Goal: Task Accomplishment & Management: Manage account settings

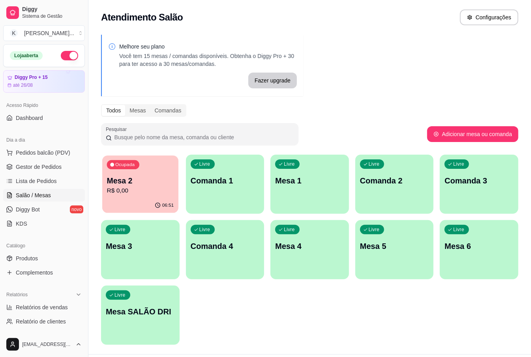
click at [170, 187] on p "R$ 0,00" at bounding box center [140, 190] width 67 height 9
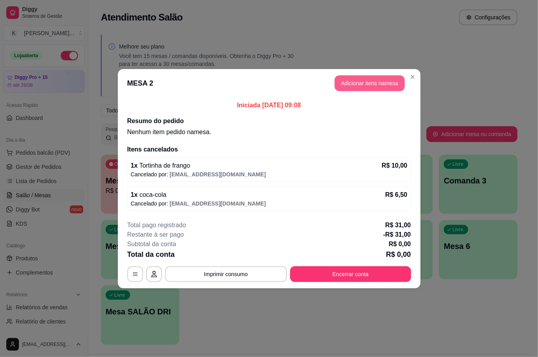
click at [362, 82] on button "Adicionar itens na mesa" at bounding box center [370, 83] width 70 height 16
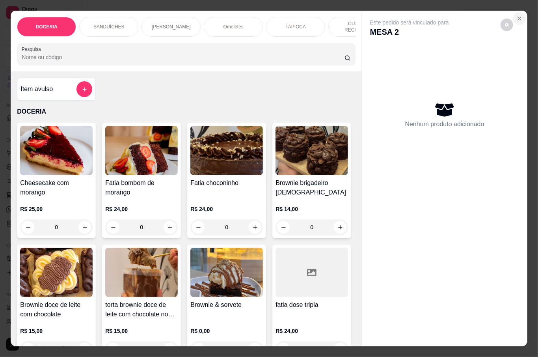
click at [517, 15] on icon "Close" at bounding box center [520, 18] width 6 height 6
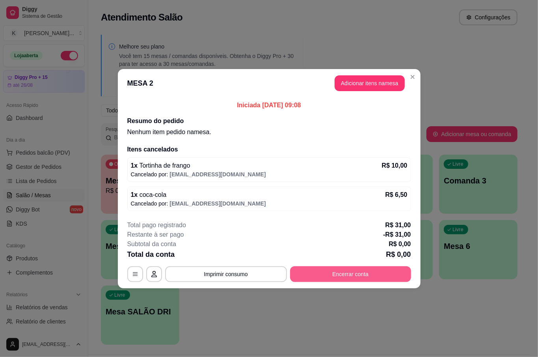
click at [335, 278] on button "Encerrar conta" at bounding box center [350, 274] width 121 height 16
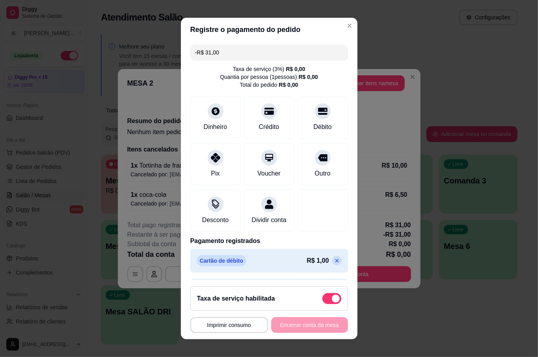
click at [334, 264] on icon at bounding box center [337, 261] width 6 height 6
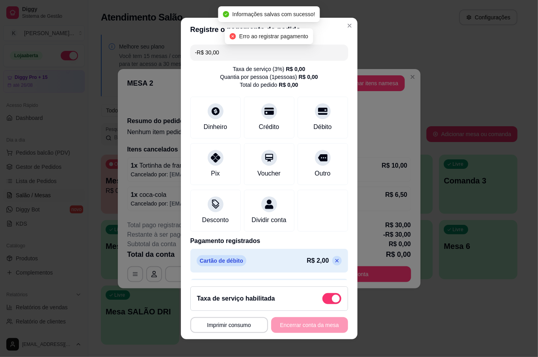
click at [334, 264] on icon at bounding box center [337, 261] width 6 height 6
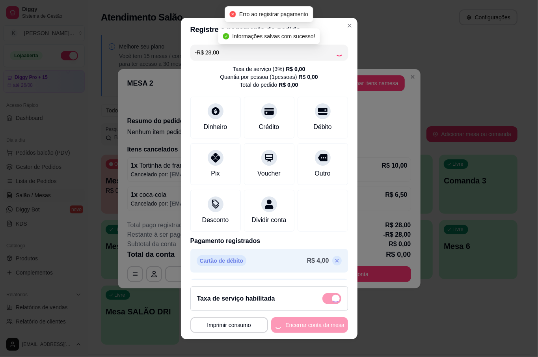
click at [335, 263] on icon at bounding box center [337, 261] width 4 height 4
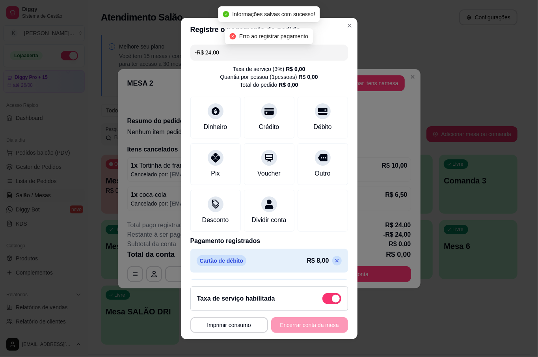
click at [334, 264] on icon at bounding box center [337, 261] width 6 height 6
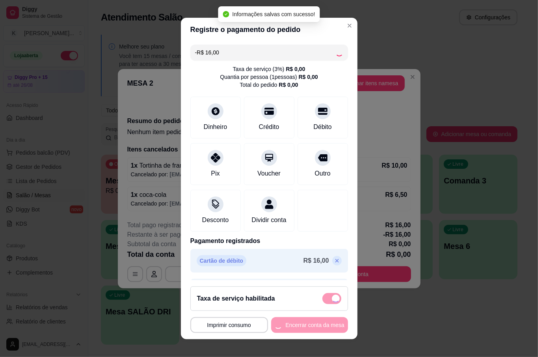
type input "R$ 0,00"
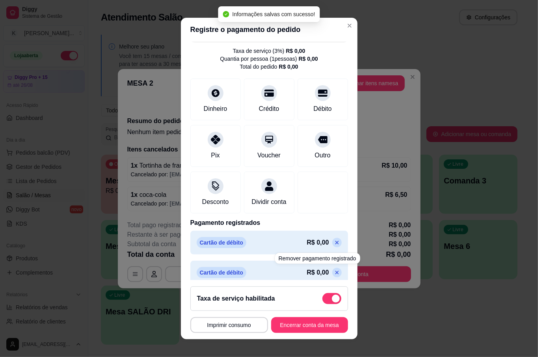
scroll to position [36, 0]
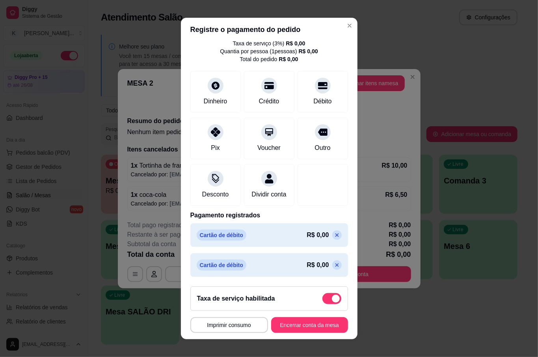
click at [334, 234] on icon at bounding box center [337, 235] width 6 height 6
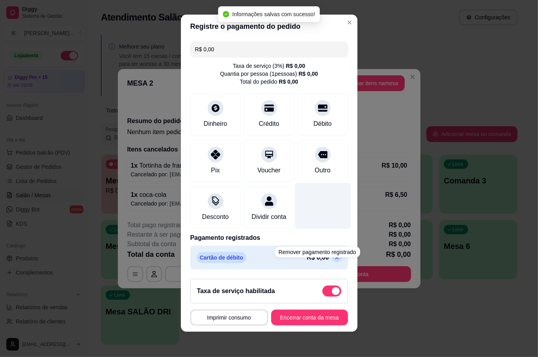
scroll to position [6, 0]
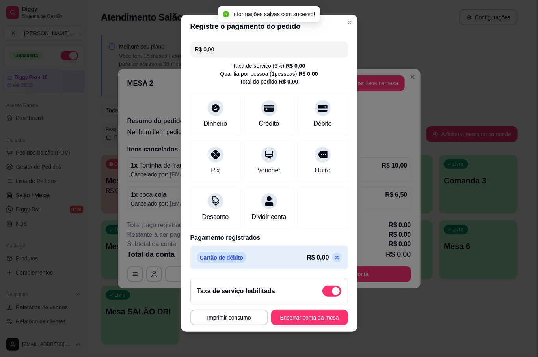
click at [334, 256] on icon at bounding box center [337, 257] width 6 height 6
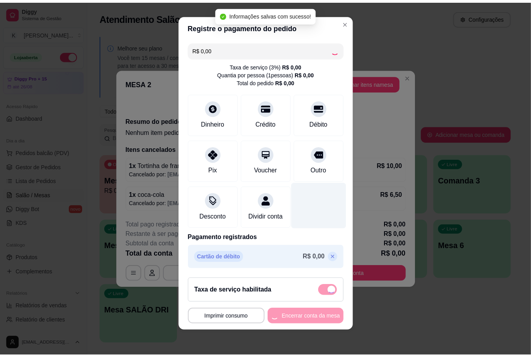
scroll to position [0, 0]
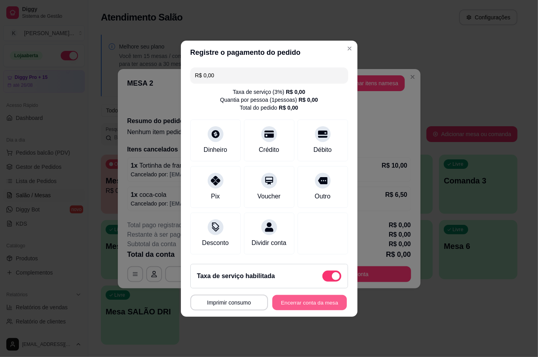
click at [330, 308] on button "Encerrar conta da mesa" at bounding box center [310, 302] width 75 height 15
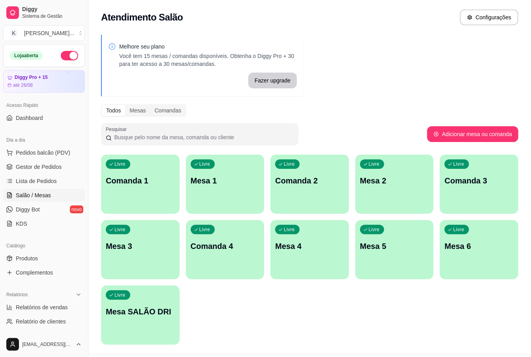
click at [227, 184] on p "Mesa 1" at bounding box center [225, 180] width 69 height 11
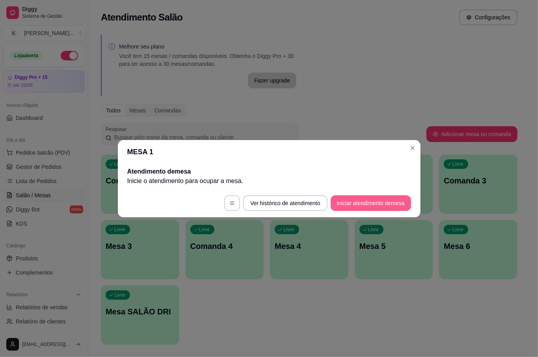
click at [376, 204] on button "Iniciar atendimento de mesa" at bounding box center [371, 203] width 80 height 16
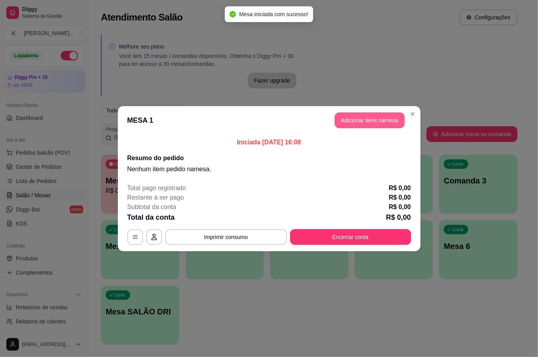
click at [362, 119] on button "Adicionar itens na mesa" at bounding box center [370, 120] width 70 height 16
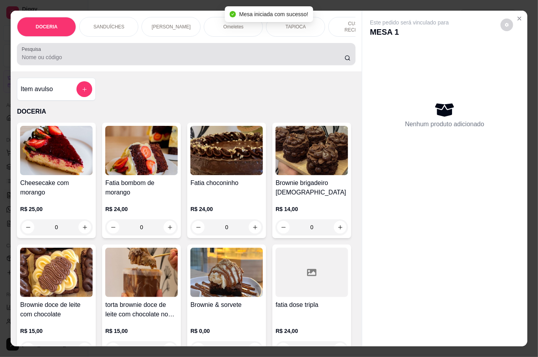
click at [177, 46] on div at bounding box center [186, 54] width 329 height 16
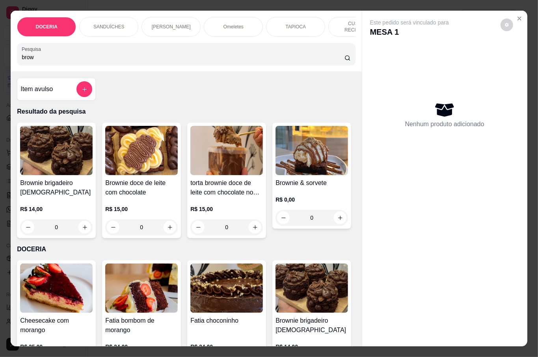
click at [276, 175] on img at bounding box center [312, 150] width 73 height 49
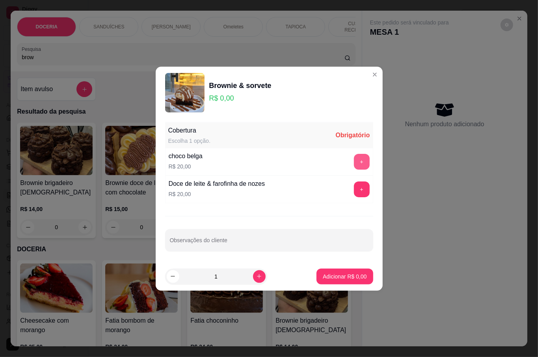
click at [357, 154] on button "+" at bounding box center [362, 162] width 16 height 16
click at [329, 278] on p "Adicionar R$ 20,00" at bounding box center [343, 277] width 47 height 8
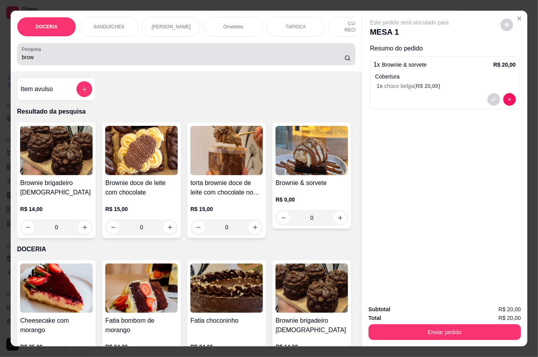
click at [44, 49] on div "brow" at bounding box center [186, 54] width 329 height 16
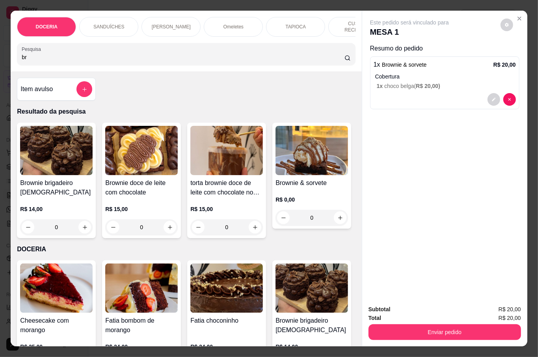
type input "b"
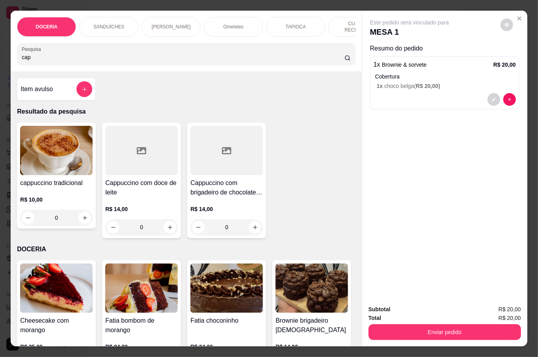
type input "cap"
click at [80, 212] on div "0" at bounding box center [56, 218] width 73 height 16
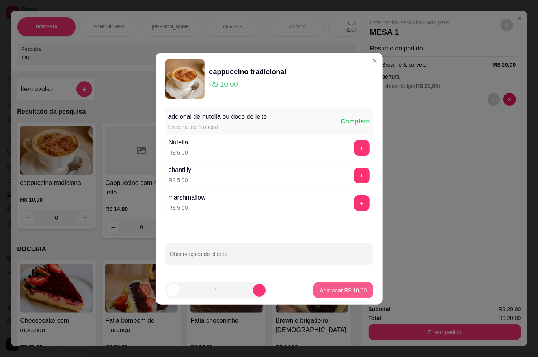
click at [348, 288] on p "Adicionar R$ 10,00" at bounding box center [343, 290] width 47 height 8
type input "1"
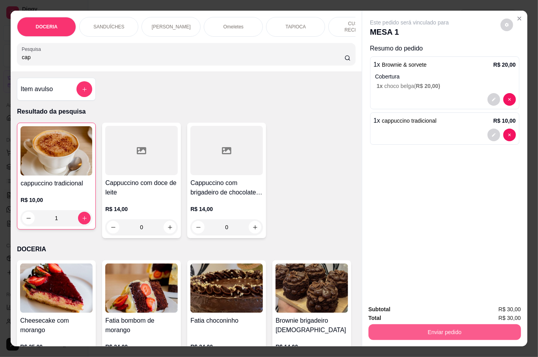
click at [409, 324] on button "Enviar pedido" at bounding box center [445, 332] width 153 height 16
click at [402, 310] on button "Não registrar e enviar pedido" at bounding box center [418, 308] width 82 height 15
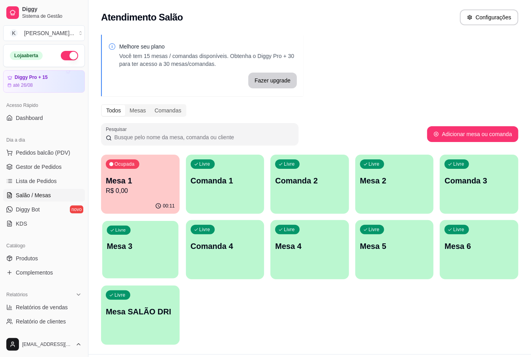
click at [146, 243] on p "Mesa 3" at bounding box center [140, 246] width 67 height 11
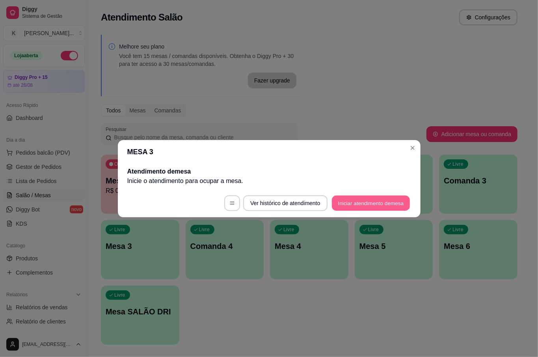
click at [363, 207] on button "Iniciar atendimento de mesa" at bounding box center [371, 202] width 78 height 15
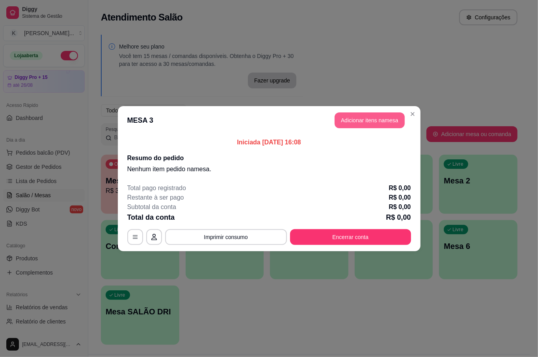
click at [367, 120] on button "Adicionar itens na mesa" at bounding box center [370, 120] width 70 height 16
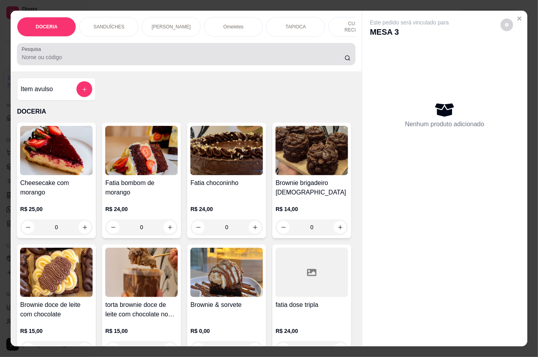
click at [55, 55] on input "Pesquisa" at bounding box center [183, 57] width 323 height 8
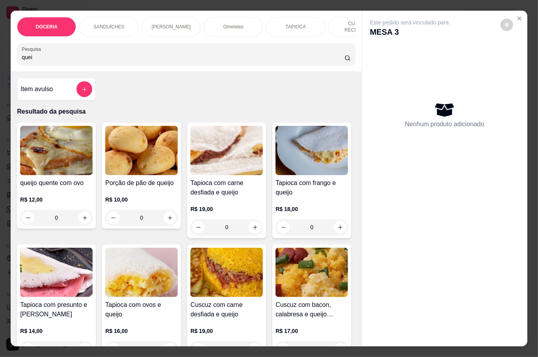
type input "quei"
click at [145, 196] on p "R$ 10,00" at bounding box center [141, 200] width 73 height 8
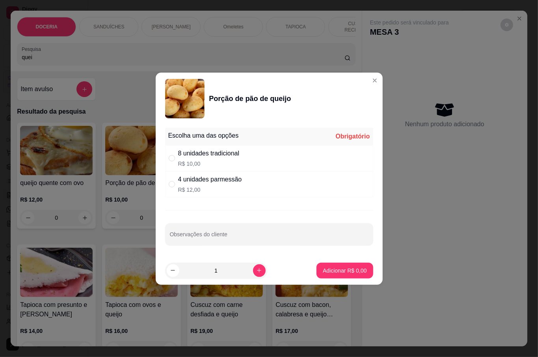
click at [217, 160] on p "R$ 10,00" at bounding box center [209, 164] width 62 height 8
radio input "true"
click at [349, 270] on p "Adicionar R$ 10,00" at bounding box center [343, 271] width 47 height 8
type input "1"
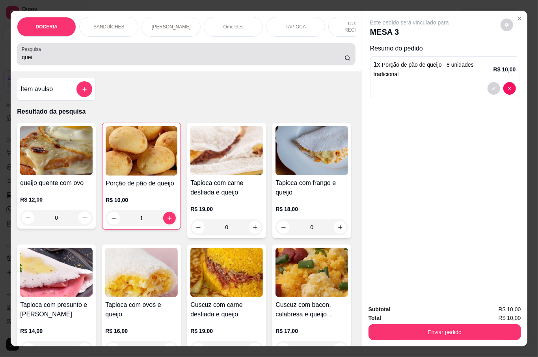
click at [56, 61] on div "Pesquisa quei" at bounding box center [186, 54] width 338 height 22
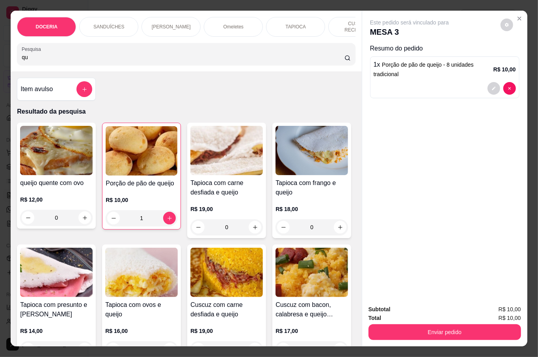
type input "q"
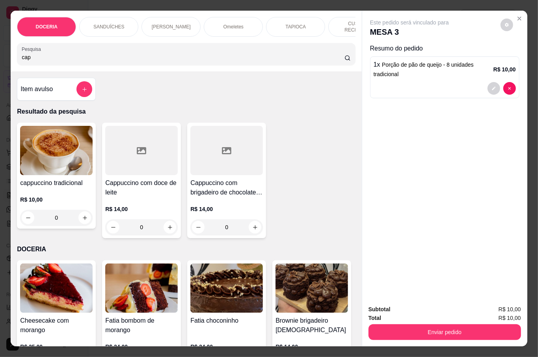
type input "cap"
click at [80, 216] on div "0" at bounding box center [56, 218] width 73 height 16
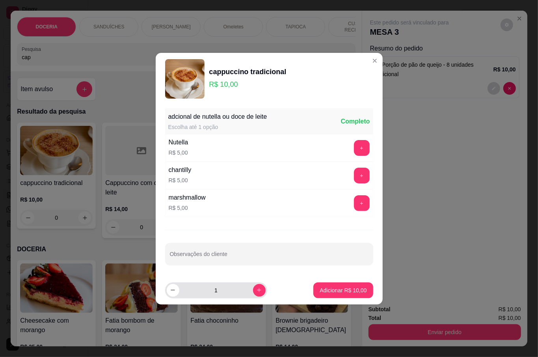
click at [253, 289] on button "increase-product-quantity" at bounding box center [259, 290] width 13 height 13
type input "2"
click at [340, 288] on p "Adicionar R$ 20,00" at bounding box center [343, 290] width 47 height 8
type input "2"
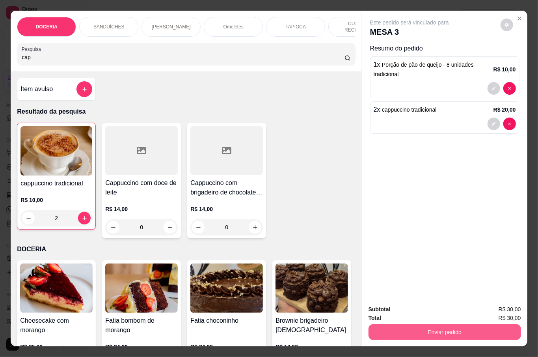
click at [469, 325] on button "Enviar pedido" at bounding box center [445, 332] width 153 height 16
click at [316, 171] on div "cappuccino tradicional R$ 10,00 2 Cappuccino com doce de leite R$ 14,00 0 Cappu…" at bounding box center [186, 181] width 338 height 116
click at [123, 54] on input "cap" at bounding box center [183, 57] width 323 height 8
type input "c"
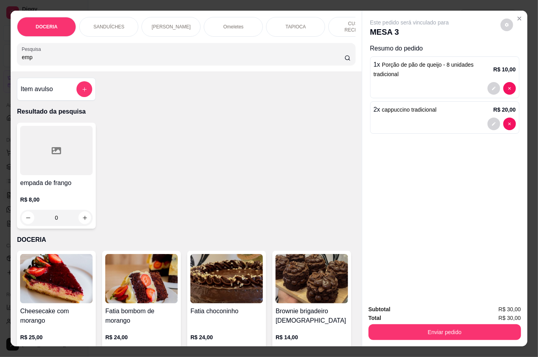
type input "emp"
click at [68, 190] on div "R$ 8,00 0" at bounding box center [56, 207] width 73 height 38
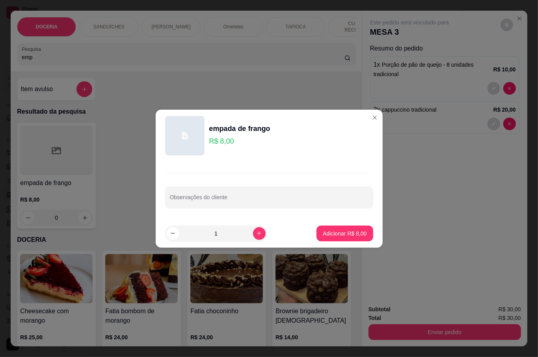
click at [333, 230] on p "Adicionar R$ 8,00" at bounding box center [345, 234] width 44 height 8
type input "1"
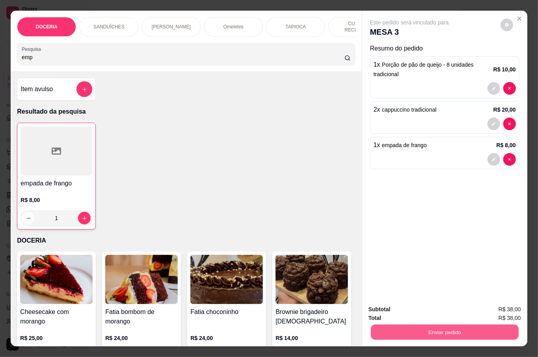
click at [463, 332] on button "Enviar pedido" at bounding box center [445, 331] width 148 height 15
click at [431, 309] on button "Não registrar e enviar pedido" at bounding box center [418, 308] width 82 height 15
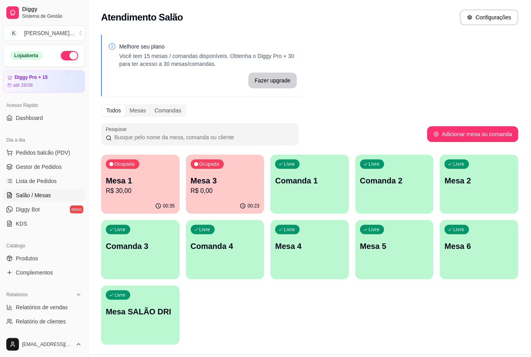
click at [159, 189] on p "R$ 30,00" at bounding box center [140, 190] width 69 height 9
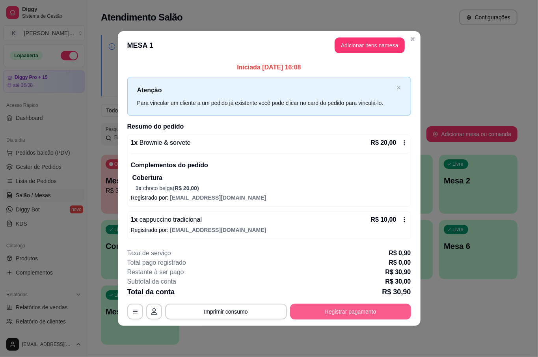
click at [381, 310] on button "Registrar pagamento" at bounding box center [350, 312] width 121 height 16
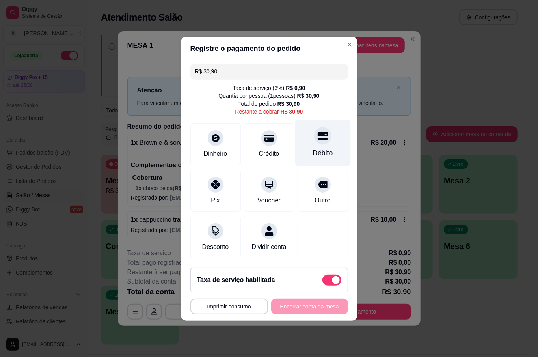
click at [308, 137] on div "Débito" at bounding box center [323, 143] width 56 height 46
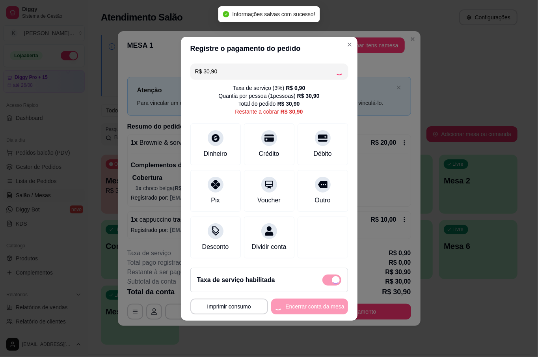
type input "R$ 0,00"
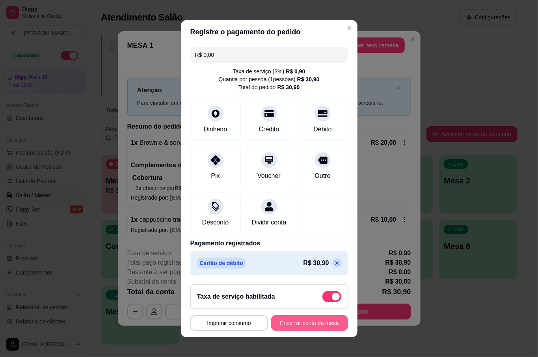
click at [299, 323] on button "Encerrar conta da mesa" at bounding box center [309, 323] width 77 height 16
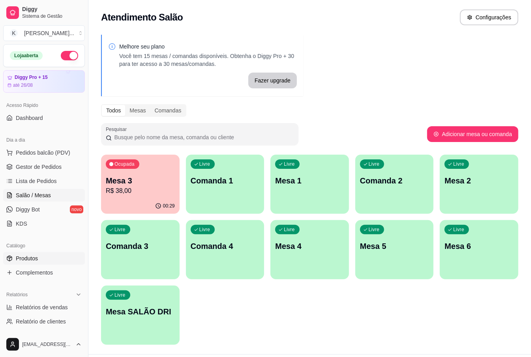
click at [37, 258] on span "Produtos" at bounding box center [27, 258] width 22 height 8
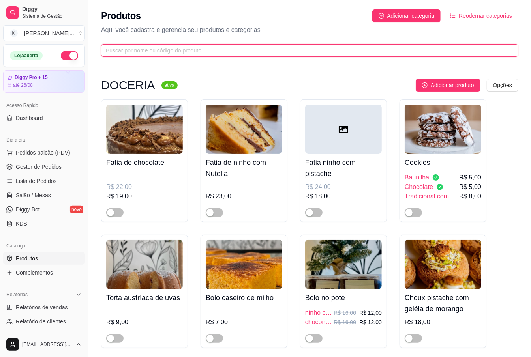
click at [141, 49] on input "text" at bounding box center [306, 50] width 401 height 9
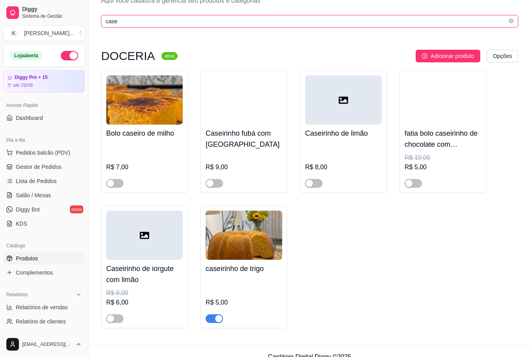
scroll to position [43, 0]
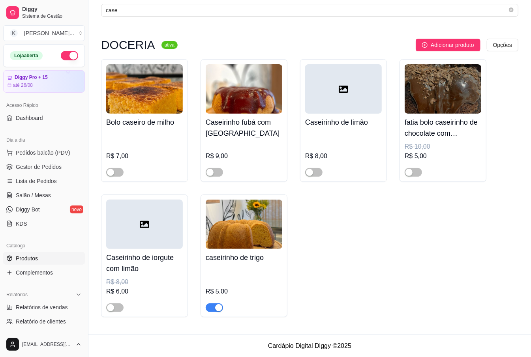
click at [219, 307] on div "button" at bounding box center [218, 307] width 7 height 7
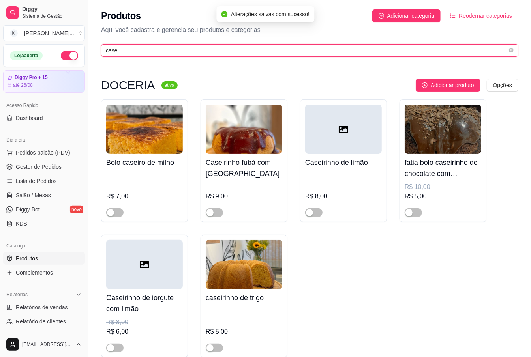
click at [161, 54] on input "case" at bounding box center [306, 50] width 401 height 9
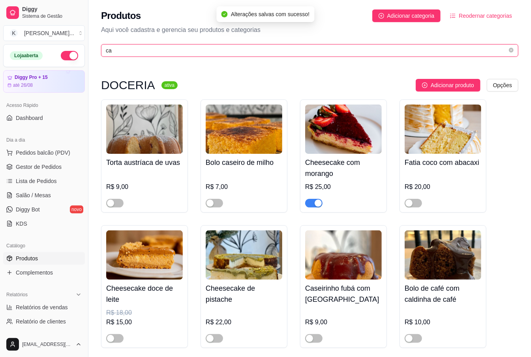
type input "c"
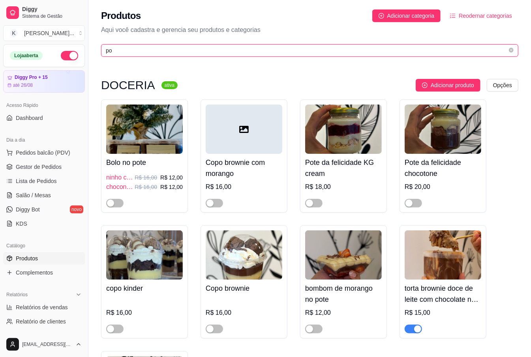
type input "p"
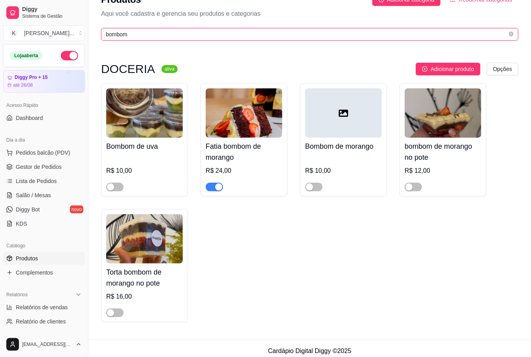
scroll to position [24, 0]
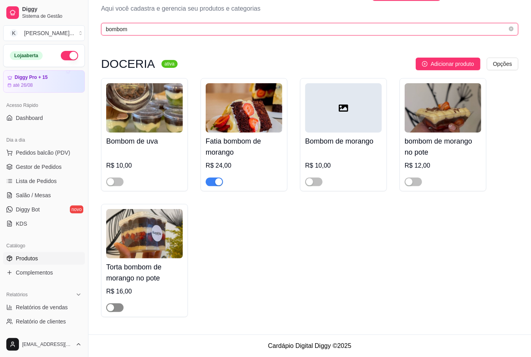
type input "bombom"
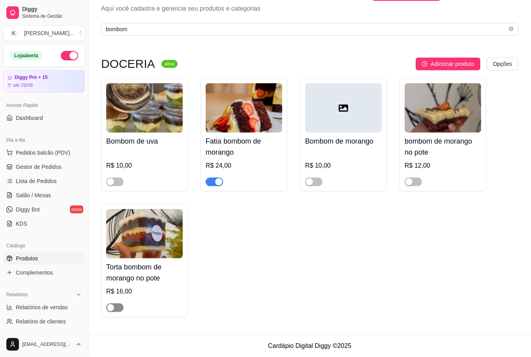
click at [114, 308] on span "button" at bounding box center [114, 307] width 17 height 9
click at [284, 222] on div "Bombom de uva R$ 10,00 Fatia bombom de morango R$ 24,00 Bombom de morango R$ 10…" at bounding box center [309, 197] width 417 height 239
click at [53, 198] on link "Salão / Mesas" at bounding box center [44, 195] width 82 height 13
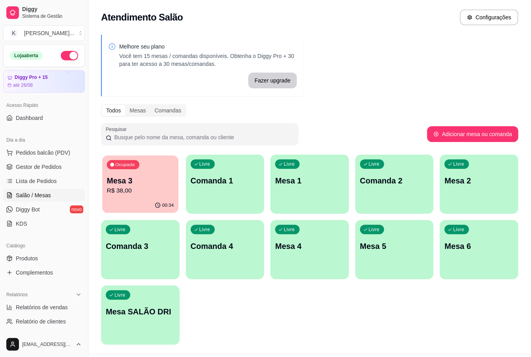
click at [157, 190] on p "R$ 38,00" at bounding box center [140, 190] width 67 height 9
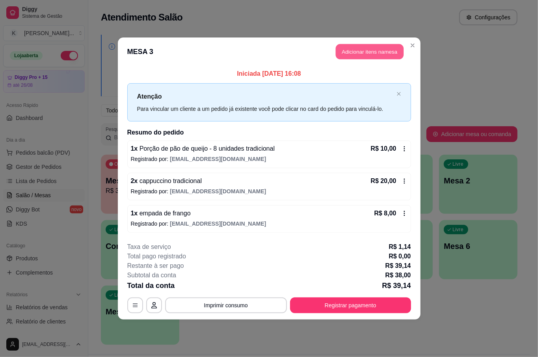
click at [389, 54] on button "Adicionar itens na mesa" at bounding box center [370, 51] width 68 height 15
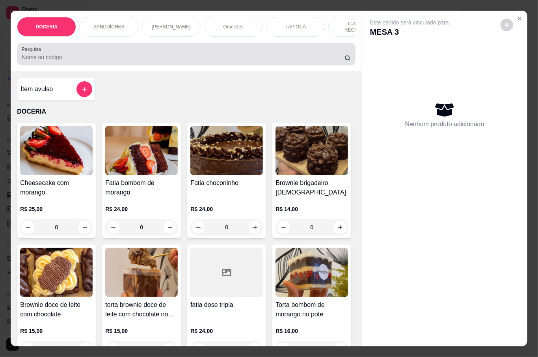
click at [82, 48] on div at bounding box center [186, 54] width 329 height 16
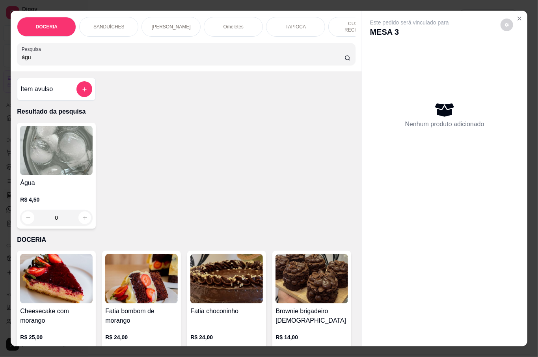
type input "águ"
click at [62, 159] on img at bounding box center [56, 150] width 73 height 49
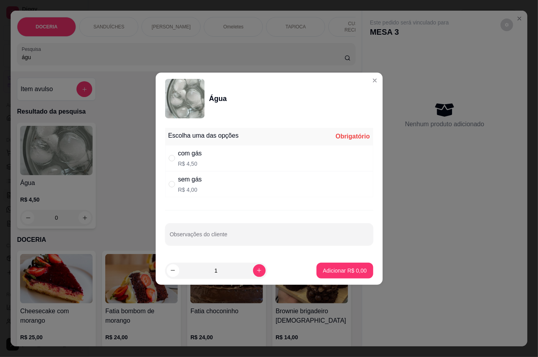
click at [191, 161] on p "R$ 4,50" at bounding box center [190, 164] width 24 height 8
radio input "true"
click at [331, 271] on p "Adicionar R$ 4,50" at bounding box center [345, 271] width 44 height 8
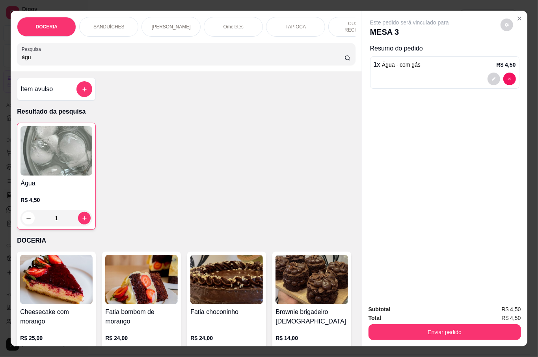
type input "1"
click at [448, 327] on button "Enviar pedido" at bounding box center [445, 332] width 153 height 16
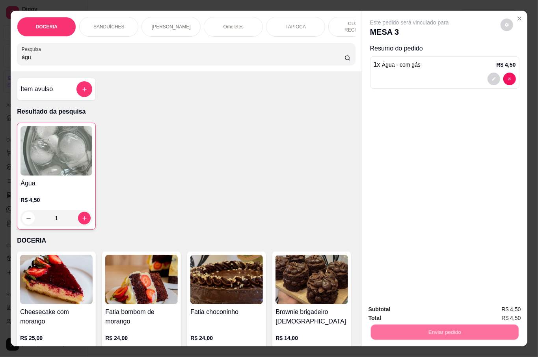
click at [412, 306] on button "Não registrar e enviar pedido" at bounding box center [418, 308] width 82 height 15
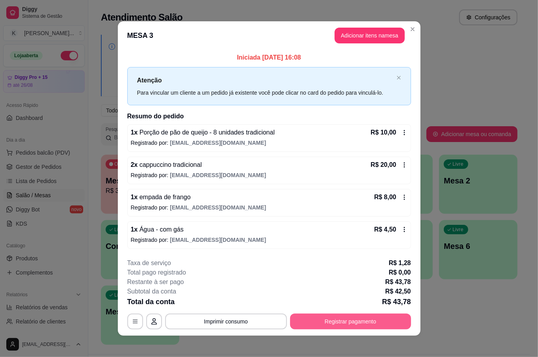
click at [370, 323] on button "Registrar pagamento" at bounding box center [350, 322] width 121 height 16
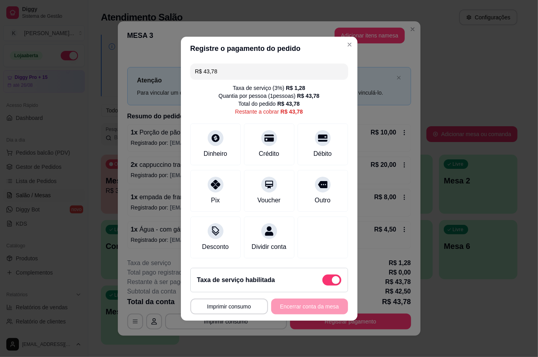
click at [220, 68] on input "R$ 43,78" at bounding box center [269, 72] width 148 height 16
drag, startPoint x: 309, startPoint y: 138, endPoint x: 311, endPoint y: 128, distance: 10.1
click at [309, 137] on div "Débito" at bounding box center [323, 143] width 56 height 46
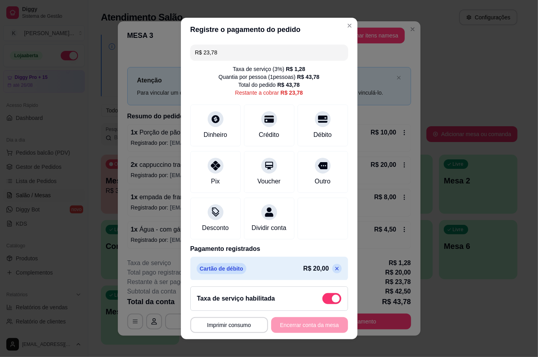
click at [215, 51] on input "R$ 23,78" at bounding box center [269, 53] width 148 height 16
click at [258, 139] on div "Crédito" at bounding box center [269, 134] width 22 height 10
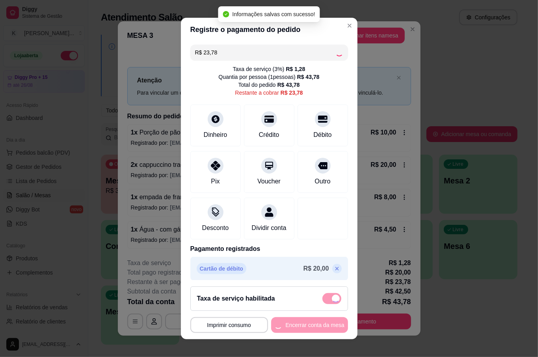
type input "R$ 0,00"
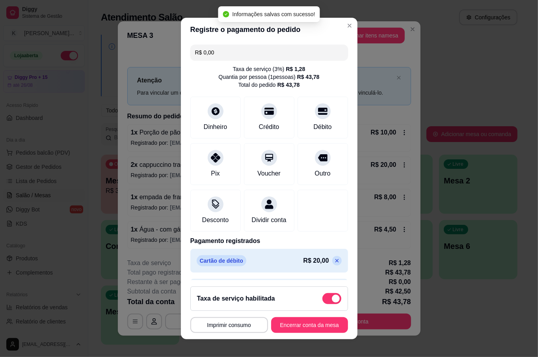
scroll to position [14, 0]
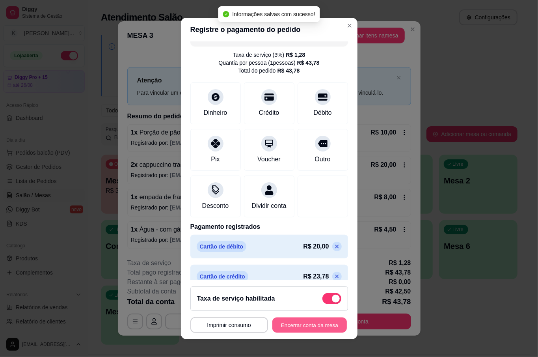
click at [316, 329] on button "Encerrar conta da mesa" at bounding box center [310, 324] width 75 height 15
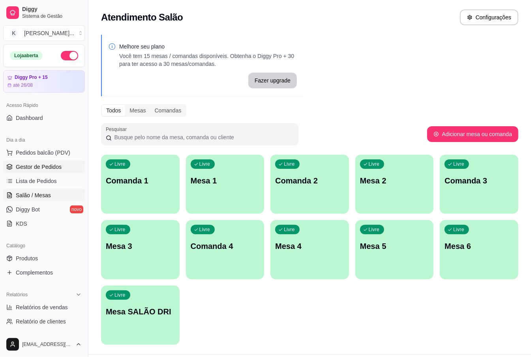
click at [52, 169] on span "Gestor de Pedidos" at bounding box center [39, 167] width 46 height 8
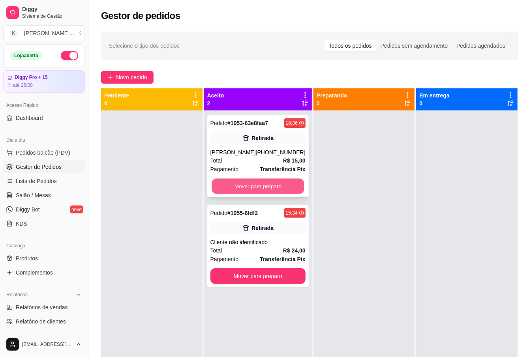
click at [292, 191] on button "Mover para preparo" at bounding box center [257, 186] width 92 height 15
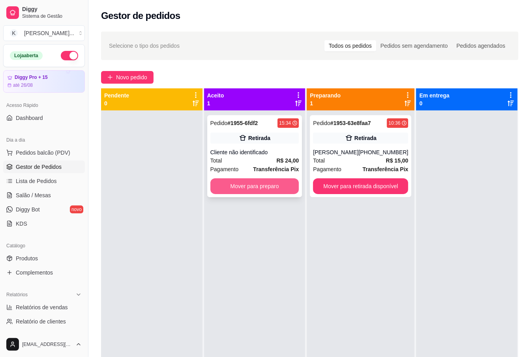
click at [284, 187] on button "Mover para preparo" at bounding box center [254, 186] width 89 height 16
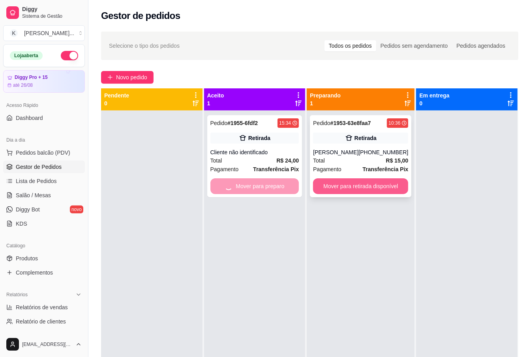
click at [328, 183] on button "Mover para retirada disponível" at bounding box center [360, 186] width 95 height 16
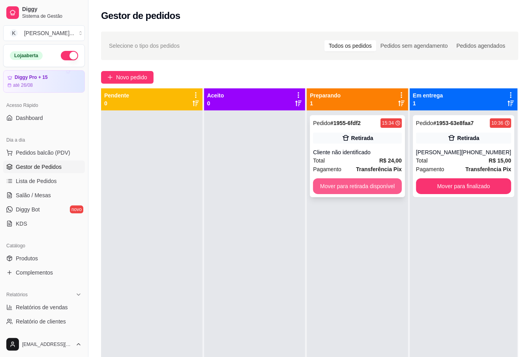
click at [392, 183] on button "Mover para retirada disponível" at bounding box center [357, 186] width 89 height 16
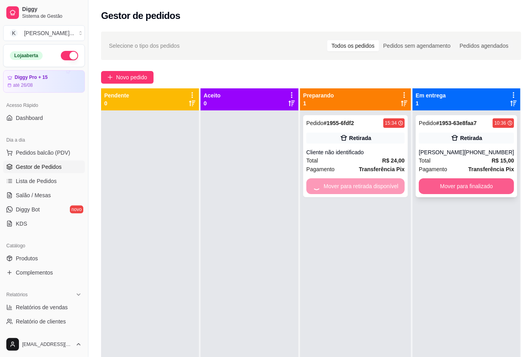
click at [433, 181] on button "Mover para finalizado" at bounding box center [466, 186] width 95 height 16
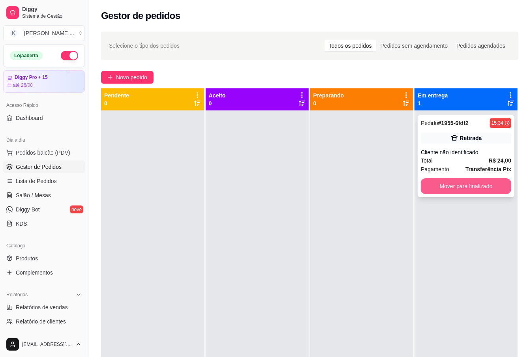
click at [453, 186] on button "Mover para finalizado" at bounding box center [466, 186] width 90 height 16
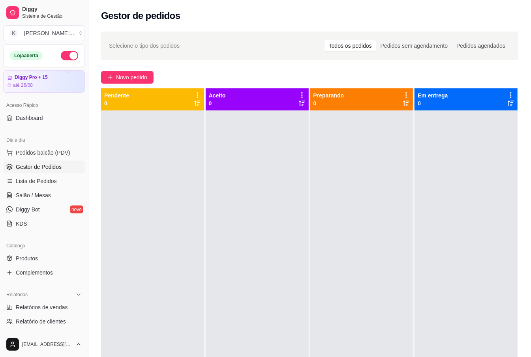
click at [452, 186] on div at bounding box center [465, 288] width 103 height 357
click at [62, 147] on button "Pedidos balcão (PDV)" at bounding box center [44, 152] width 82 height 13
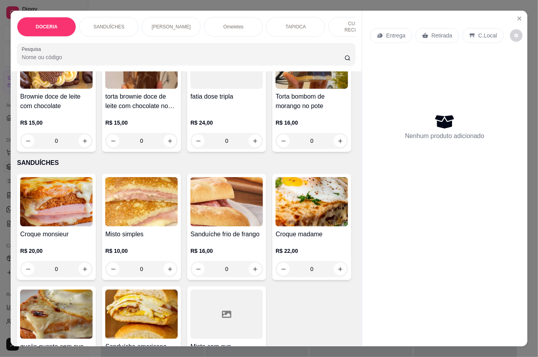
scroll to position [210, 0]
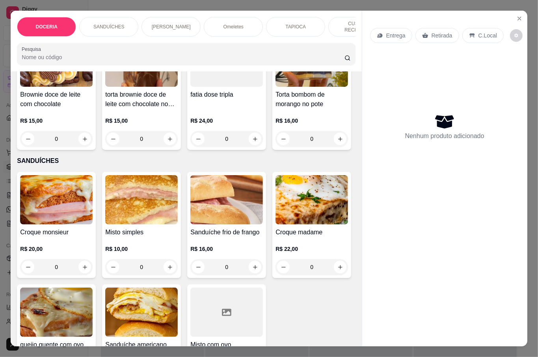
click at [293, 150] on div "Cheesecake com morango R$ 25,00 0 Fatia bombom de morango R$ 24,00 0 Fatia choc…" at bounding box center [186, 30] width 338 height 237
click at [297, 150] on div "Cheesecake com morango R$ 25,00 0 Fatia bombom de morango R$ 24,00 0 Fatia choc…" at bounding box center [186, 30] width 338 height 237
click at [518, 17] on icon "Close" at bounding box center [519, 18] width 3 height 3
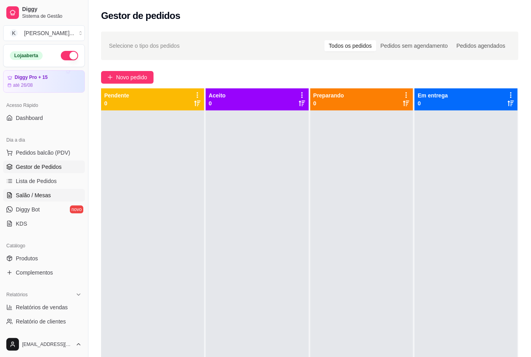
click at [40, 198] on span "Salão / Mesas" at bounding box center [33, 195] width 35 height 8
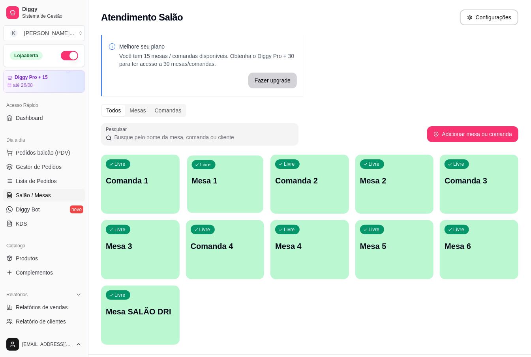
click at [215, 190] on div "Livre Mesa 1" at bounding box center [225, 179] width 76 height 48
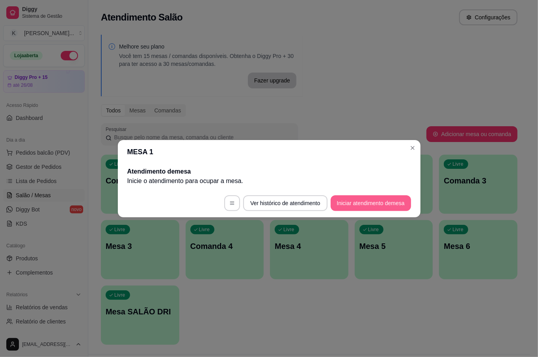
click at [391, 199] on button "Iniciar atendimento de mesa" at bounding box center [371, 203] width 80 height 16
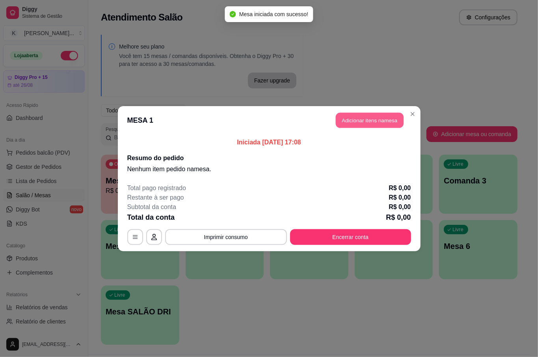
click at [339, 121] on button "Adicionar itens na mesa" at bounding box center [370, 119] width 68 height 15
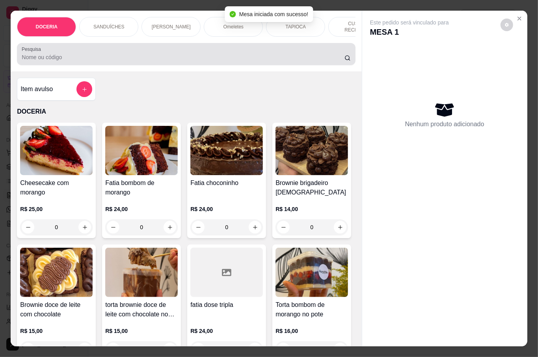
click at [121, 53] on input "Pesquisa" at bounding box center [183, 57] width 323 height 8
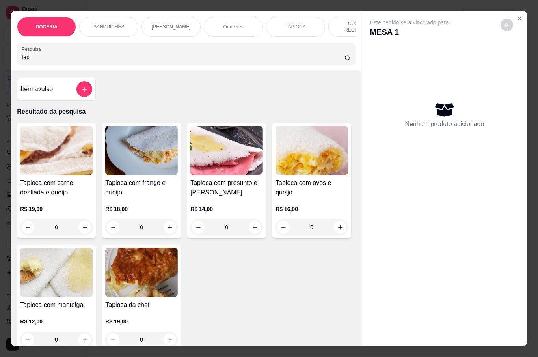
type input "tap"
click at [165, 227] on div "0" at bounding box center [141, 227] width 73 height 16
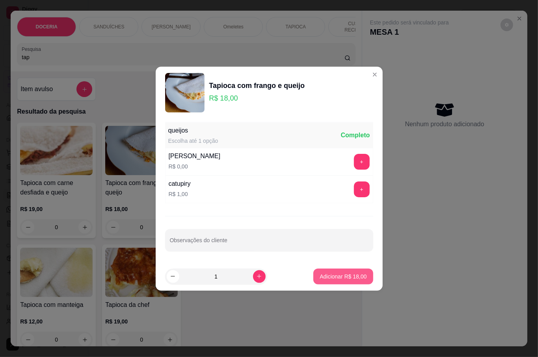
click at [320, 274] on p "Adicionar R$ 18,00" at bounding box center [343, 277] width 47 height 8
type input "1"
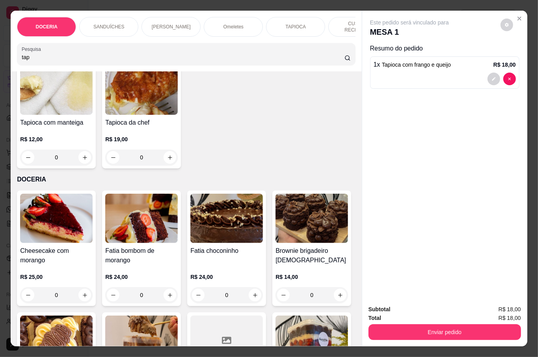
scroll to position [263, 0]
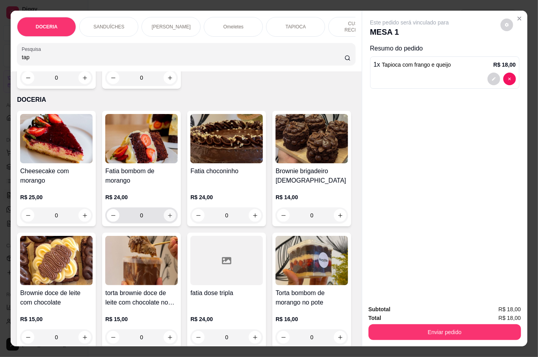
click at [167, 219] on icon "increase-product-quantity" at bounding box center [170, 216] width 6 height 6
type input "1"
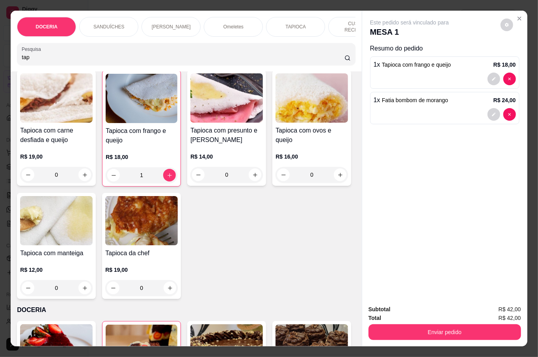
scroll to position [0, 0]
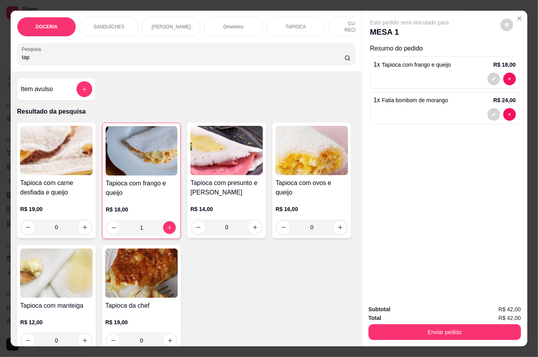
click at [40, 57] on input "tap" at bounding box center [183, 57] width 323 height 8
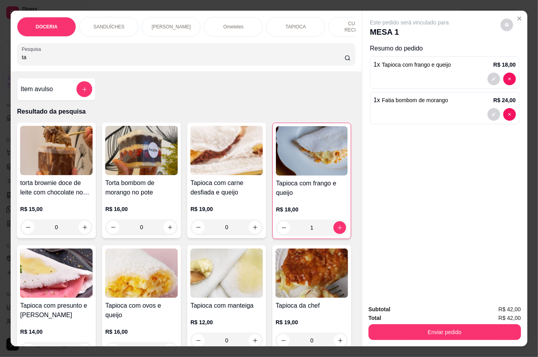
type input "t"
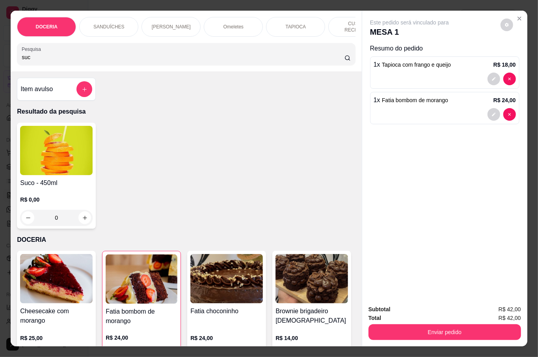
type input "suc"
click at [80, 188] on div "R$ 0,00 0" at bounding box center [56, 207] width 73 height 38
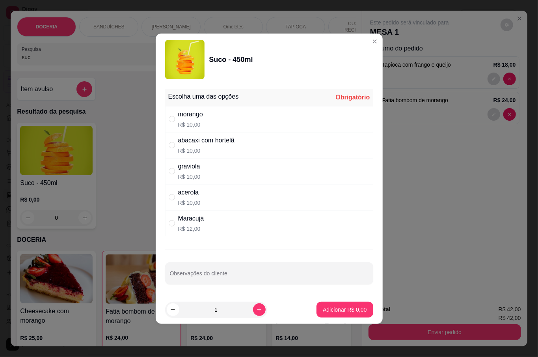
click at [214, 198] on div "acerola R$ 10,00" at bounding box center [269, 197] width 208 height 26
radio input "true"
click at [328, 309] on p "Adicionar R$ 10,00" at bounding box center [343, 310] width 47 height 8
type input "1"
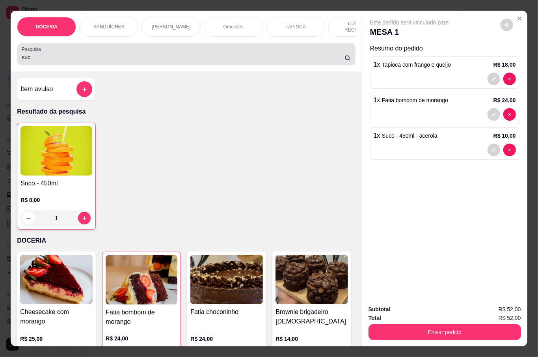
click at [83, 55] on input "suc" at bounding box center [183, 57] width 323 height 8
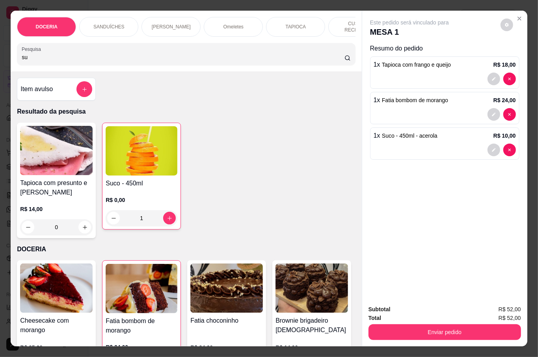
type input "s"
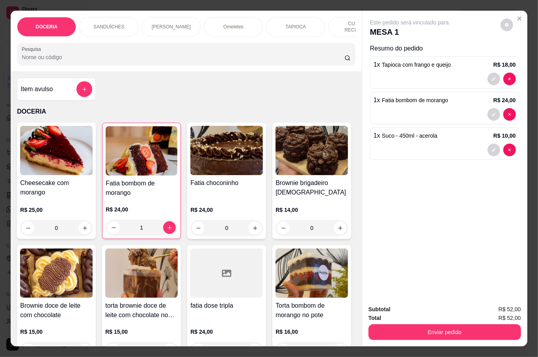
click at [70, 53] on input "Pesquisa" at bounding box center [183, 57] width 323 height 8
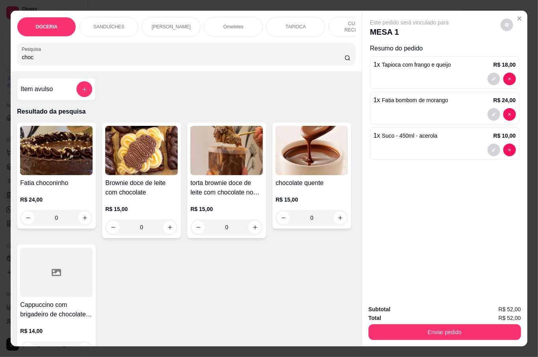
scroll to position [105, 0]
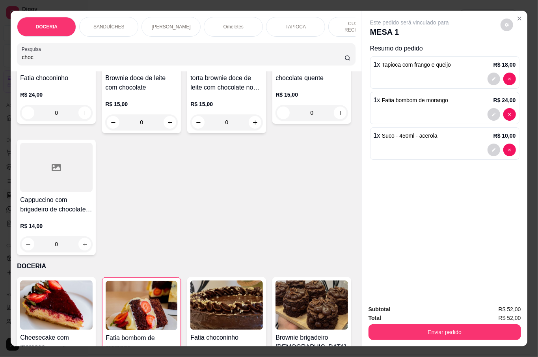
type input "choc"
click at [276, 121] on div "0" at bounding box center [312, 113] width 73 height 16
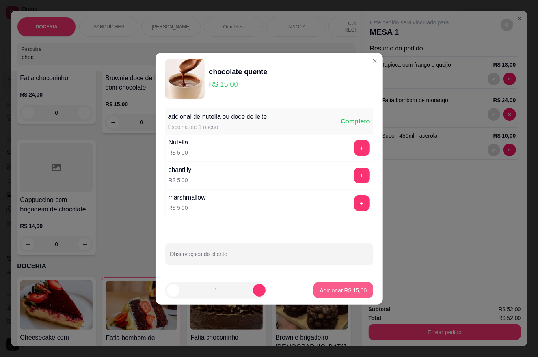
click at [343, 290] on p "Adicionar R$ 15,00" at bounding box center [343, 290] width 47 height 8
type input "1"
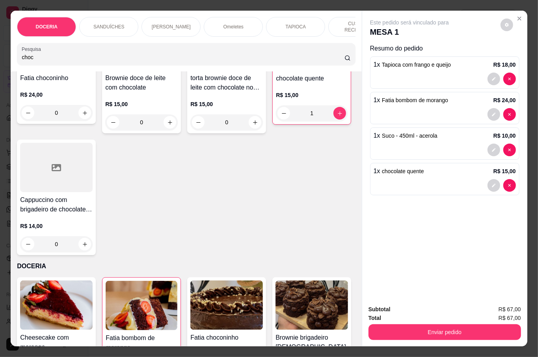
click at [486, 324] on button "Enviar pedido" at bounding box center [445, 332] width 153 height 16
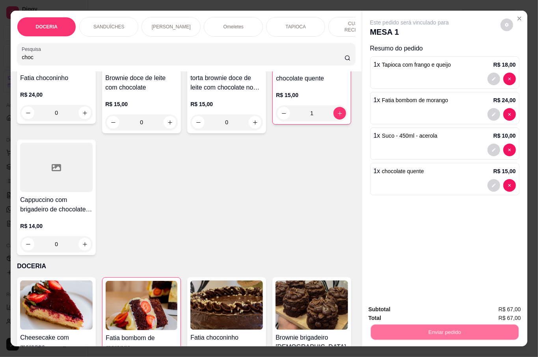
click at [435, 305] on button "Não registrar e enviar pedido" at bounding box center [418, 308] width 82 height 15
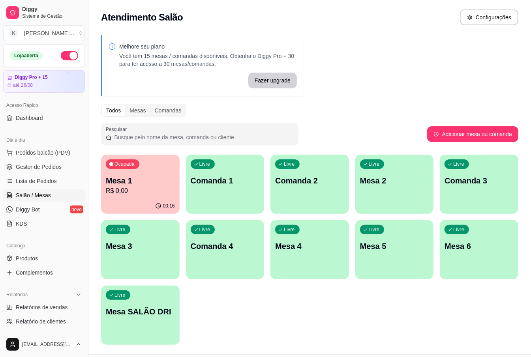
click at [147, 179] on p "Mesa 1" at bounding box center [140, 180] width 69 height 11
click at [160, 239] on div "Livre Mesa 3" at bounding box center [140, 245] width 78 height 50
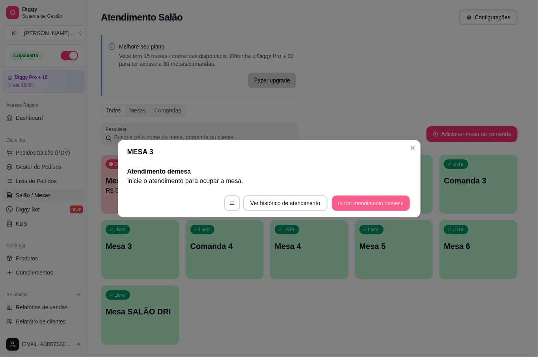
click at [375, 204] on button "Iniciar atendimento de mesa" at bounding box center [371, 202] width 78 height 15
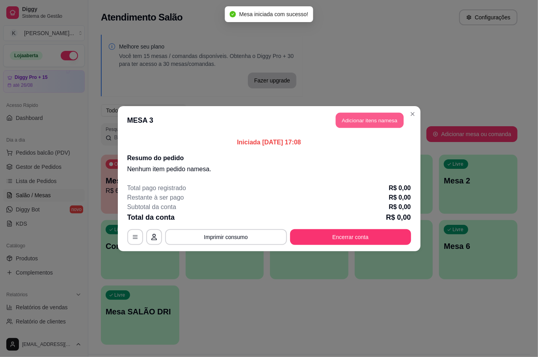
click at [380, 115] on button "Adicionar itens na mesa" at bounding box center [370, 119] width 68 height 15
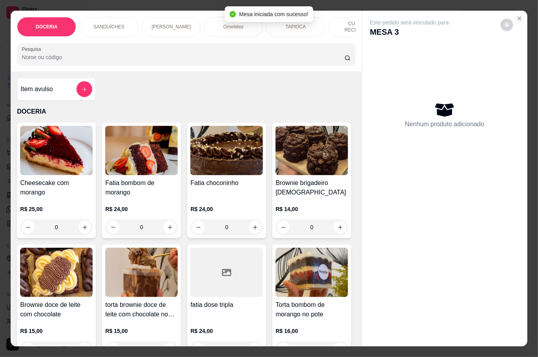
click at [62, 56] on input "Pesquisa" at bounding box center [183, 57] width 323 height 8
click at [34, 53] on input "Pesquisa" at bounding box center [183, 57] width 323 height 8
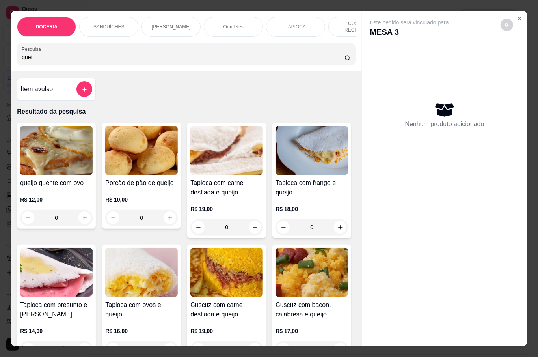
type input "quei"
click at [147, 193] on div "R$ 10,00 0" at bounding box center [141, 207] width 73 height 38
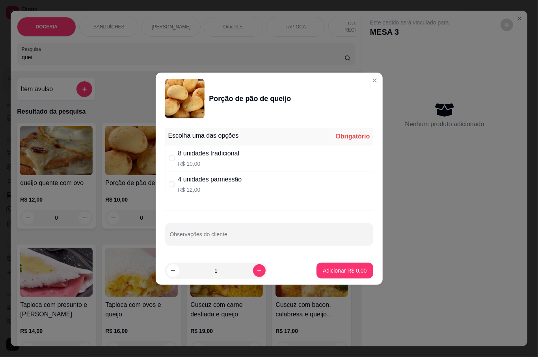
click at [238, 151] on div "8 unidades tradicional" at bounding box center [209, 153] width 62 height 9
radio input "true"
click at [332, 269] on p "Adicionar R$ 10,00" at bounding box center [343, 271] width 47 height 8
type input "1"
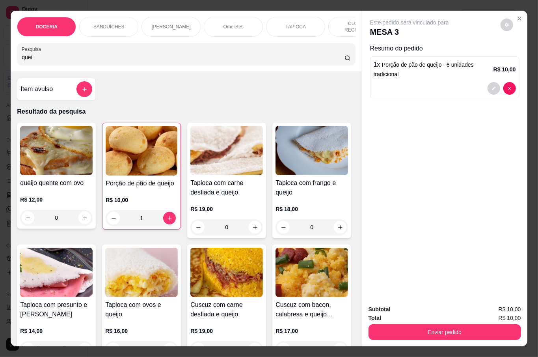
click at [95, 58] on input "quei" at bounding box center [183, 57] width 323 height 8
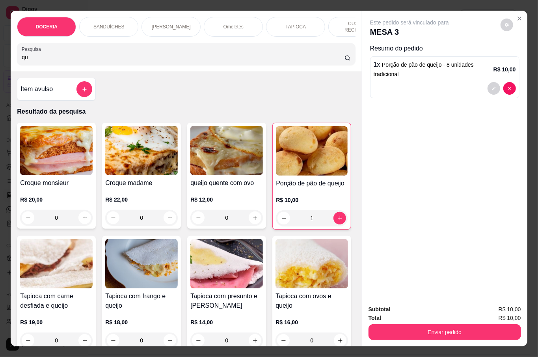
type input "q"
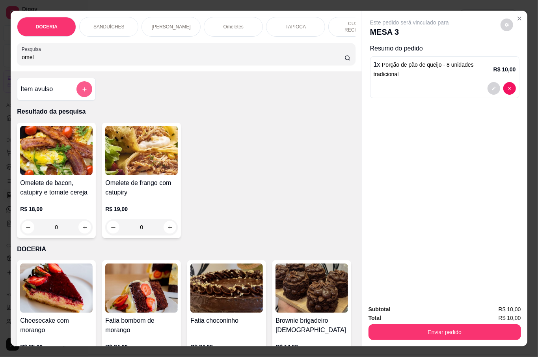
type input "omel"
click at [84, 89] on button "add-separate-item" at bounding box center [85, 89] width 16 height 16
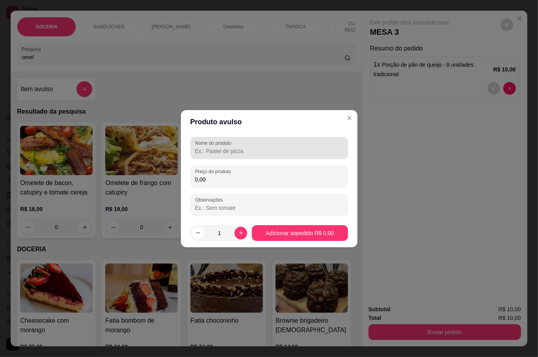
click at [227, 155] on div at bounding box center [269, 148] width 148 height 16
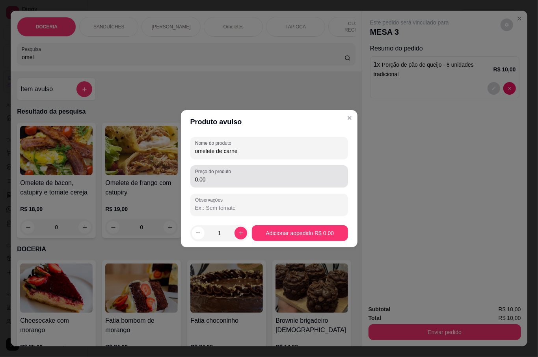
type input "omelete de carne"
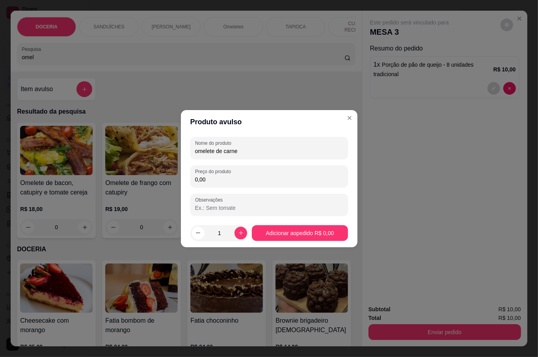
click at [230, 181] on input "0,00" at bounding box center [269, 180] width 148 height 8
type input "20,00"
click at [238, 234] on icon "increase-product-quantity" at bounding box center [241, 233] width 6 height 6
type input "2"
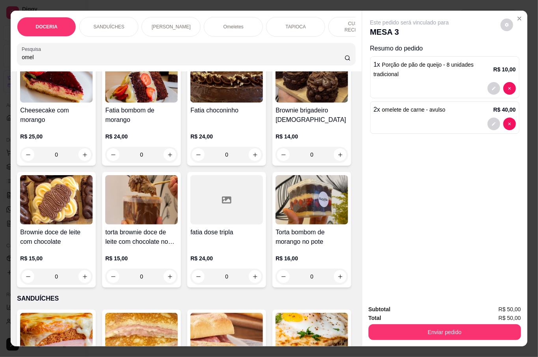
scroll to position [0, 0]
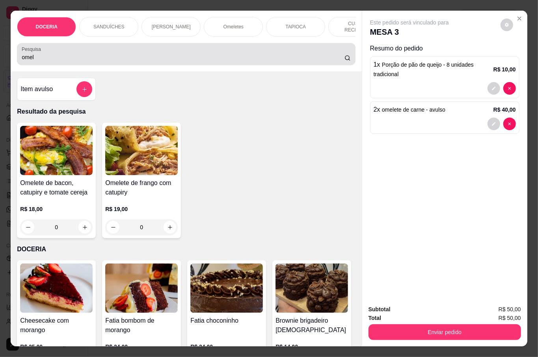
click at [65, 53] on input "omel" at bounding box center [183, 57] width 323 height 8
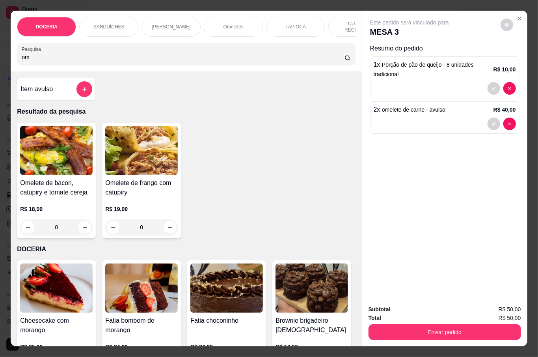
type input "o"
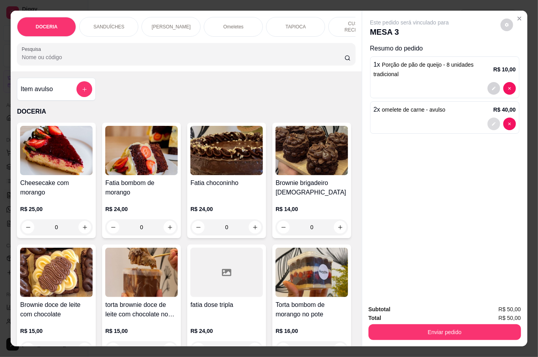
click at [492, 122] on icon "decrease-product-quantity" at bounding box center [494, 124] width 4 height 4
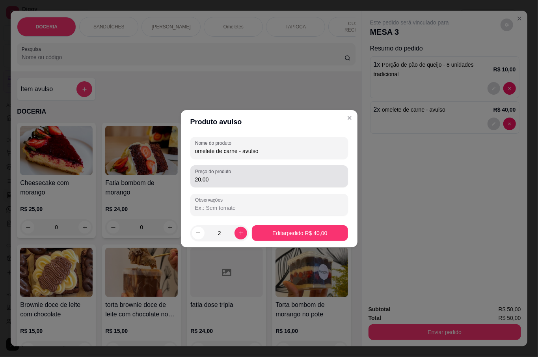
click at [258, 176] on input "20,00" at bounding box center [269, 180] width 148 height 8
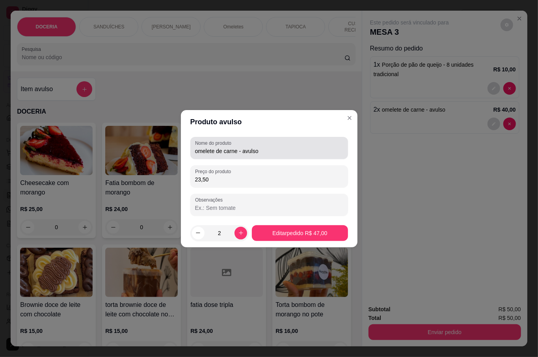
type input "23,50"
click at [239, 149] on input "omelete de carne - avulso" at bounding box center [269, 151] width 148 height 8
type input "omelete de carne com salada- avulso"
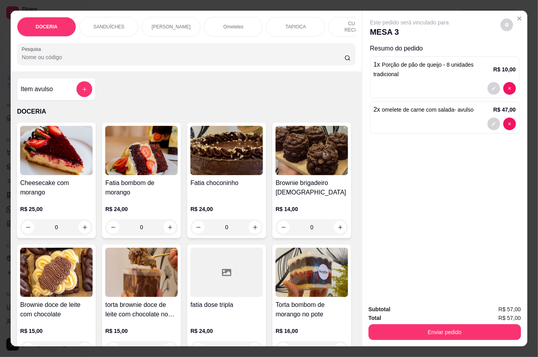
click at [47, 63] on div "DOCERIA SANDUÍCHES PÃES DE QUEIJO Omeletes TAPIOCA CUSCUZ RECHEADO SALGADOS BEB…" at bounding box center [186, 41] width 351 height 61
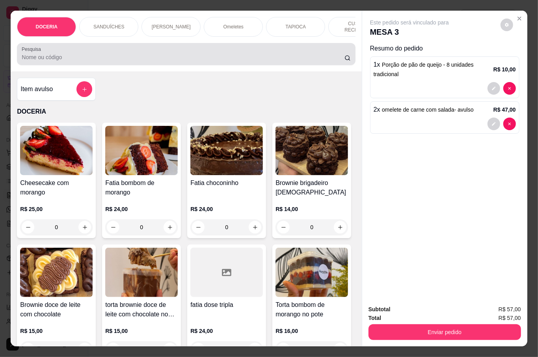
click at [46, 60] on div "Pesquisa" at bounding box center [186, 54] width 338 height 22
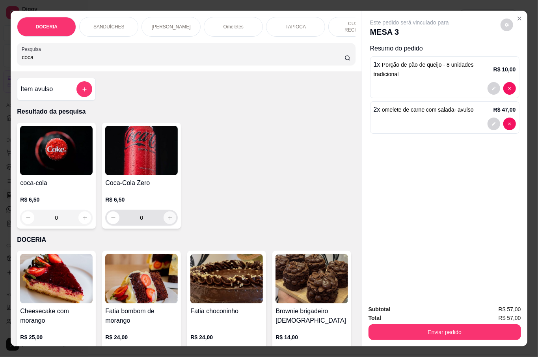
type input "coca"
click at [167, 215] on icon "increase-product-quantity" at bounding box center [170, 218] width 6 height 6
type input "1"
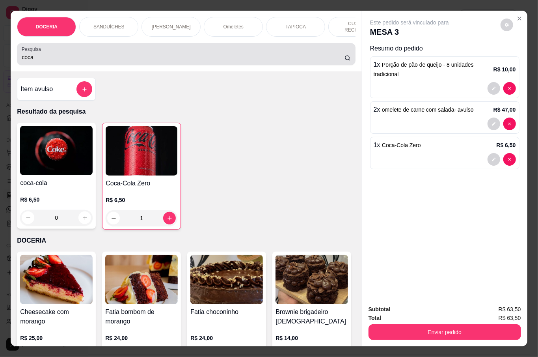
click at [147, 63] on div "DOCERIA SANDUÍCHES PÃES DE QUEIJO Omeletes TAPIOCA CUSCUZ RECHEADO SALGADOS BEB…" at bounding box center [186, 41] width 351 height 61
click at [52, 58] on input "coca" at bounding box center [183, 57] width 323 height 8
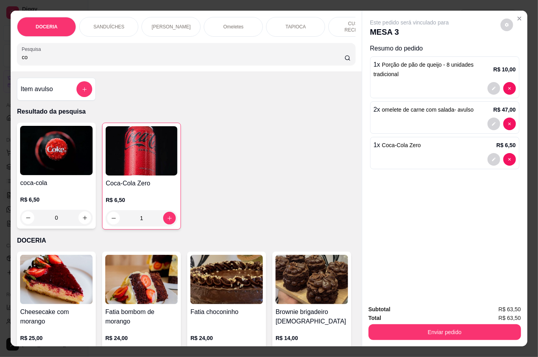
type input "c"
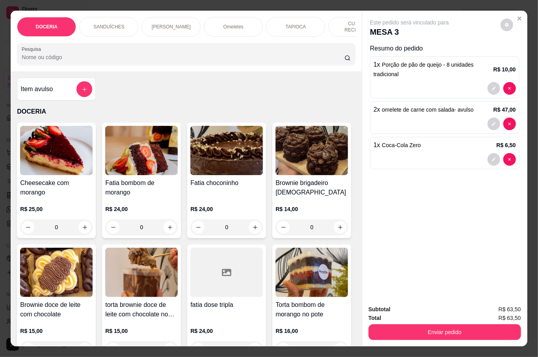
click at [55, 55] on input "Pesquisa" at bounding box center [183, 57] width 323 height 8
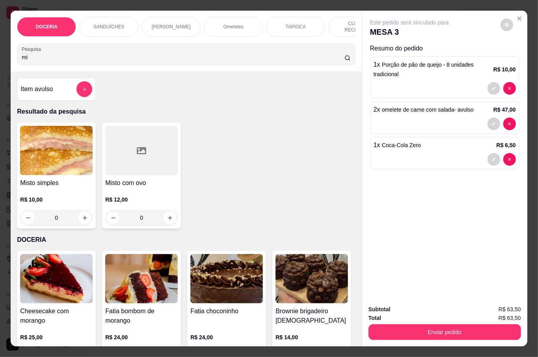
type input "m"
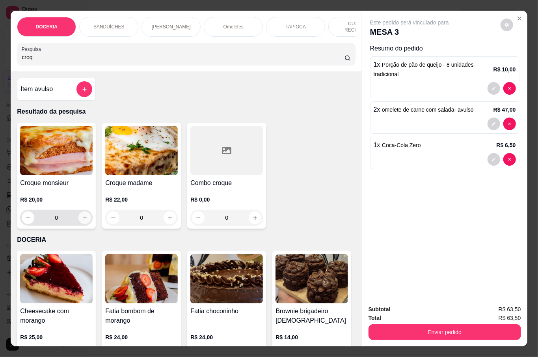
type input "croq"
click at [82, 215] on icon "increase-product-quantity" at bounding box center [85, 218] width 6 height 6
type input "1"
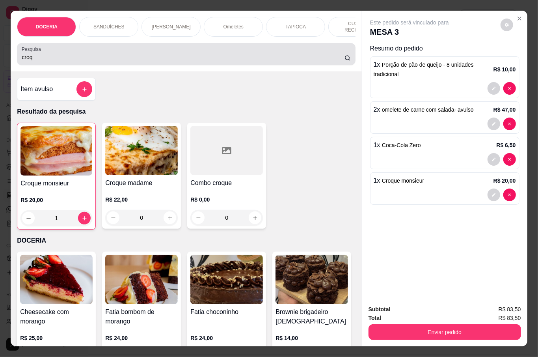
click at [58, 53] on input "croq" at bounding box center [183, 57] width 323 height 8
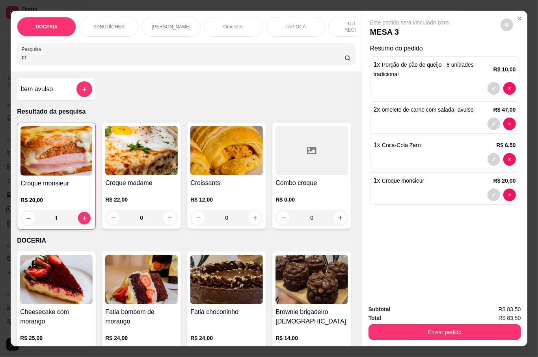
type input "c"
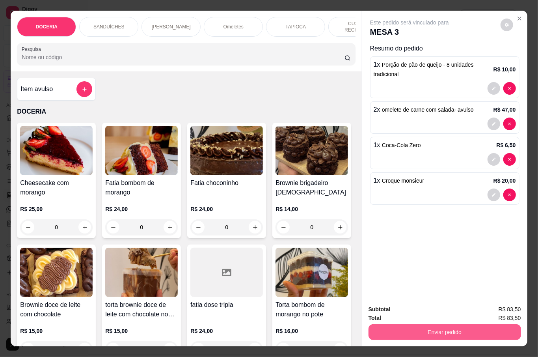
click at [480, 329] on button "Enviar pedido" at bounding box center [445, 332] width 153 height 16
click at [453, 304] on button "Não registrar e enviar pedido" at bounding box center [418, 308] width 80 height 15
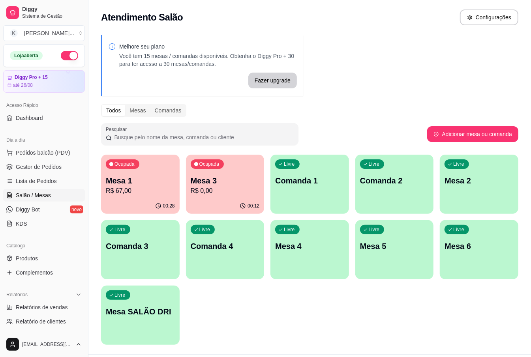
click at [483, 200] on div "Livre Mesa 2" at bounding box center [478, 180] width 78 height 50
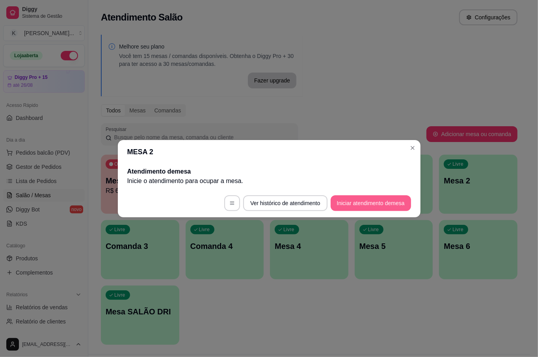
click at [362, 201] on button "Iniciar atendimento de mesa" at bounding box center [371, 203] width 80 height 16
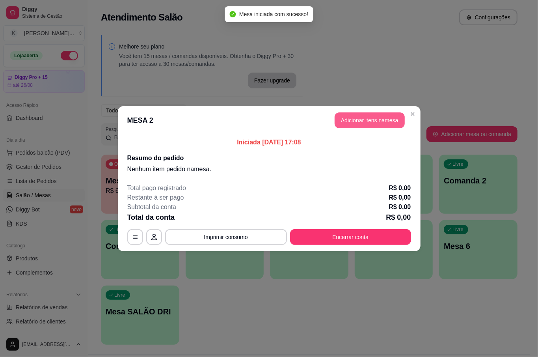
click at [348, 118] on button "Adicionar itens na mesa" at bounding box center [370, 120] width 70 height 16
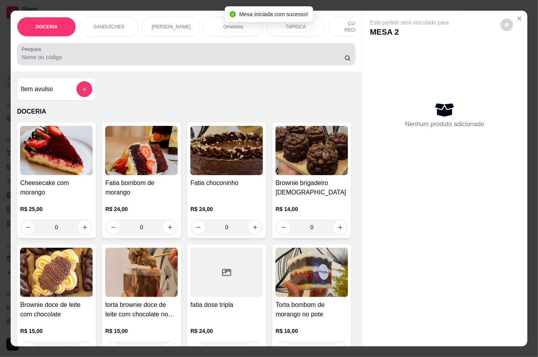
click at [146, 53] on input "Pesquisa" at bounding box center [183, 57] width 323 height 8
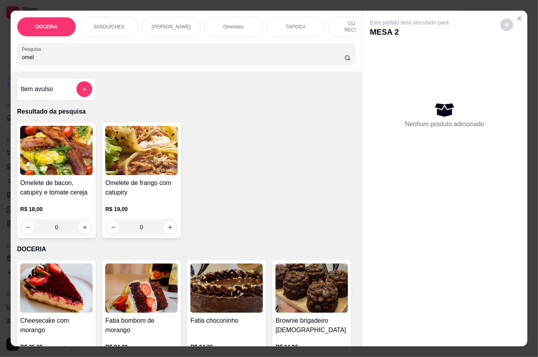
type input "omel"
click at [79, 222] on div "0" at bounding box center [56, 227] width 73 height 16
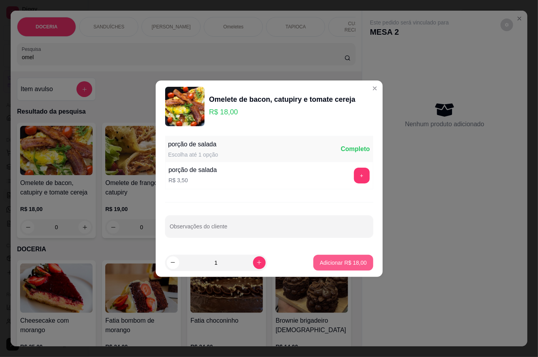
click at [338, 267] on p "Adicionar R$ 18,00" at bounding box center [343, 263] width 47 height 8
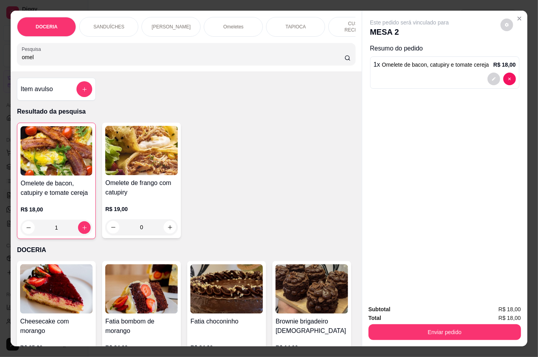
type input "1"
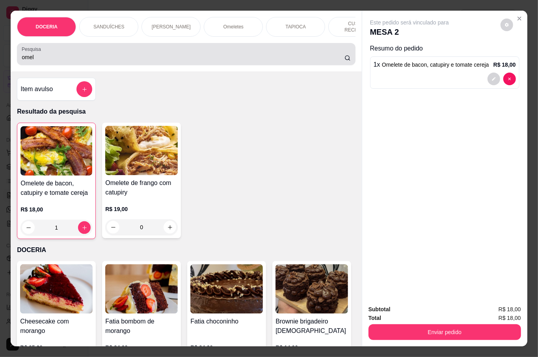
click at [73, 53] on input "omel" at bounding box center [183, 57] width 323 height 8
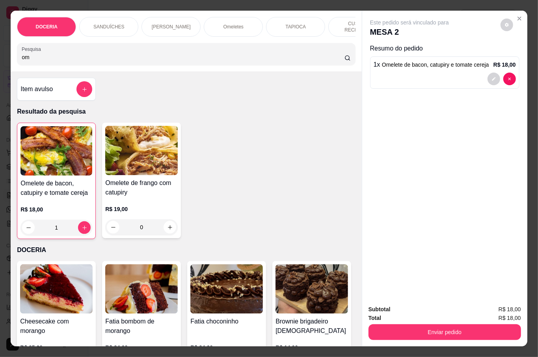
type input "o"
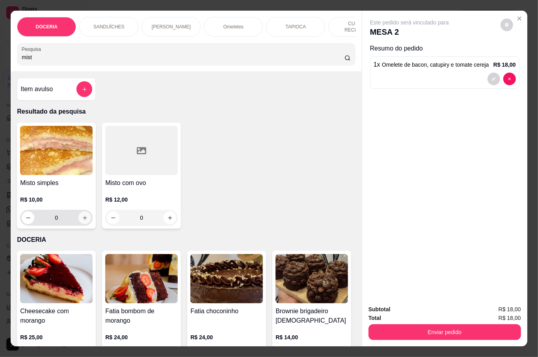
type input "mist"
click at [83, 215] on icon "increase-product-quantity" at bounding box center [85, 218] width 6 height 6
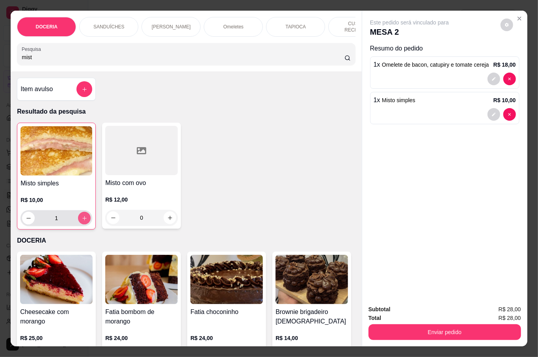
type input "1"
click at [84, 216] on button "increase-product-quantity" at bounding box center [84, 218] width 13 height 13
type input "2"
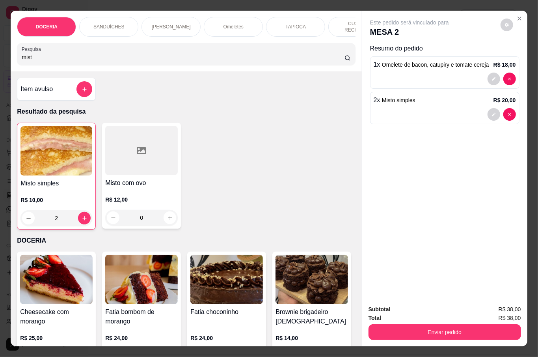
click at [90, 57] on input "mist" at bounding box center [183, 57] width 323 height 8
type input "m"
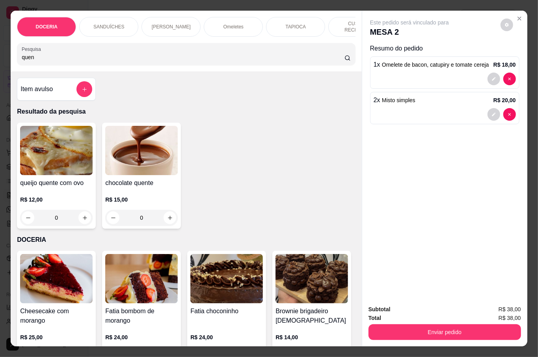
type input "quen"
click at [165, 215] on div "0" at bounding box center [141, 218] width 73 height 16
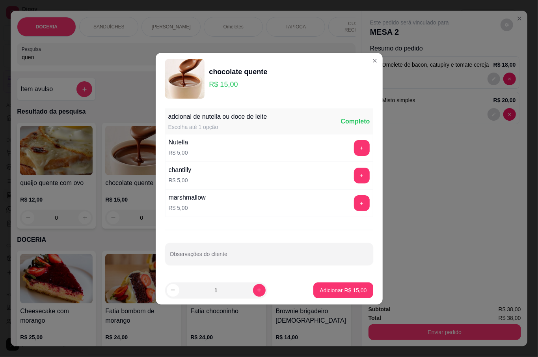
click at [357, 297] on button "Adicionar R$ 15,00" at bounding box center [344, 290] width 60 height 16
type input "1"
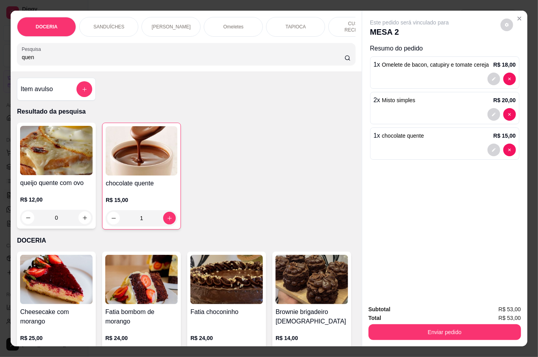
click at [168, 58] on input "quen" at bounding box center [183, 57] width 323 height 8
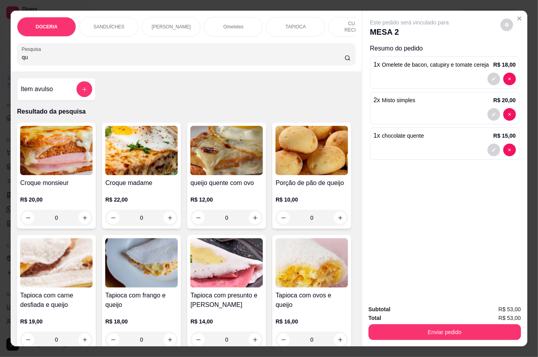
type input "q"
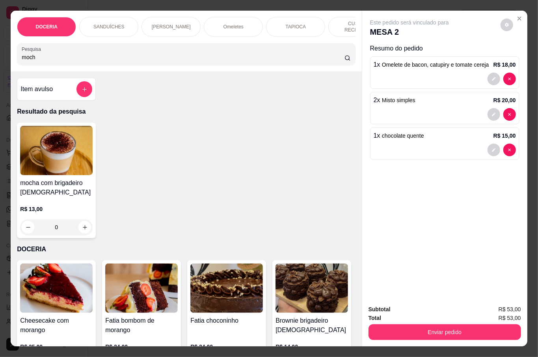
type input "moch"
click at [82, 226] on div "0" at bounding box center [56, 227] width 73 height 16
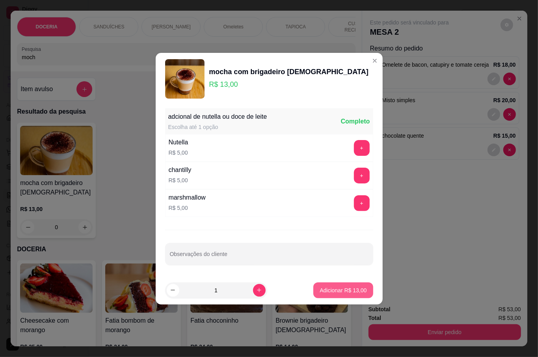
click at [324, 295] on button "Adicionar R$ 13,00" at bounding box center [344, 290] width 60 height 16
type input "1"
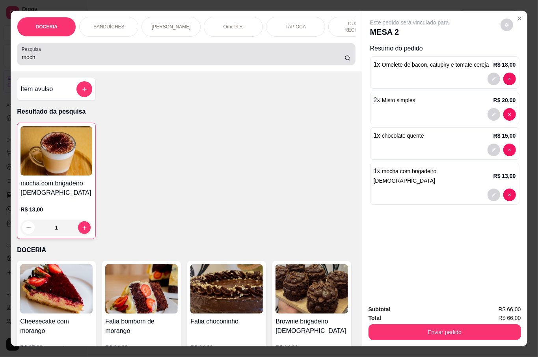
click at [127, 59] on input "moch" at bounding box center [183, 57] width 323 height 8
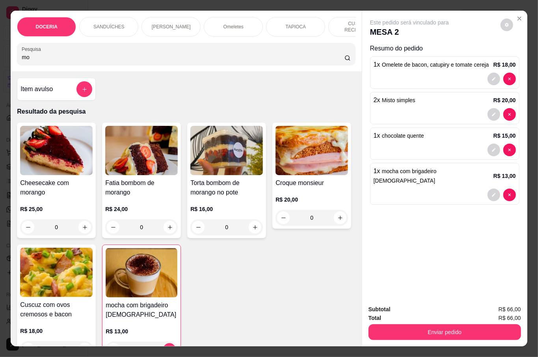
type input "m"
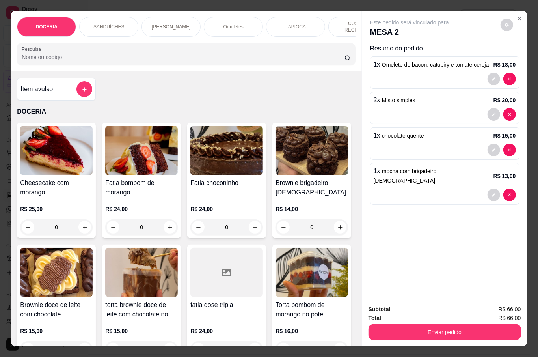
click at [60, 55] on input "Pesquisa" at bounding box center [183, 57] width 323 height 8
click at [59, 54] on input "Pesquisa" at bounding box center [183, 57] width 323 height 8
click at [37, 56] on input "Pesquisa" at bounding box center [183, 57] width 323 height 8
click at [56, 54] on input "Pesquisa" at bounding box center [183, 57] width 323 height 8
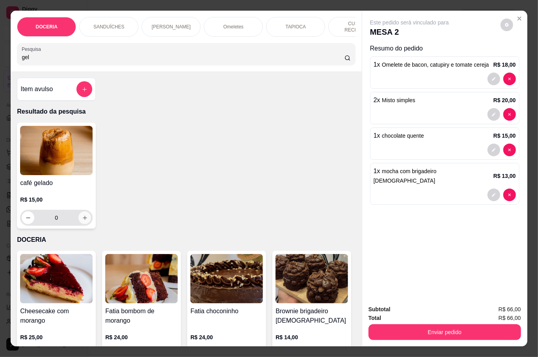
type input "gel"
click at [82, 215] on icon "increase-product-quantity" at bounding box center [85, 218] width 6 height 6
type input "1"
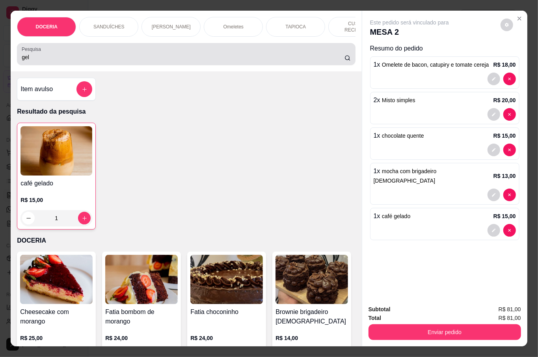
click at [78, 49] on div "gel" at bounding box center [186, 54] width 329 height 16
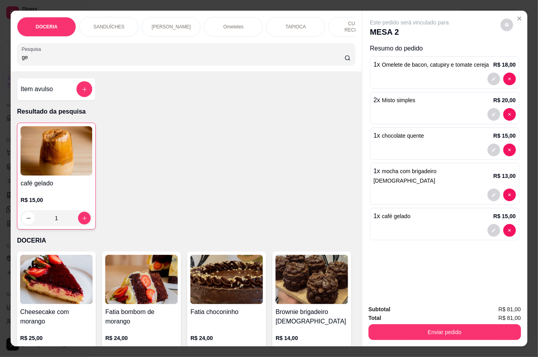
type input "g"
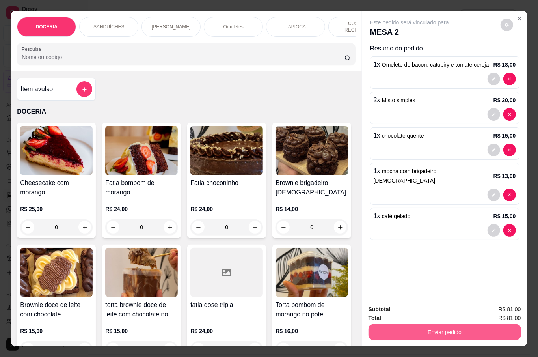
click at [468, 326] on button "Enviar pedido" at bounding box center [445, 332] width 153 height 16
click at [421, 309] on button "Não registrar e enviar pedido" at bounding box center [418, 308] width 80 height 15
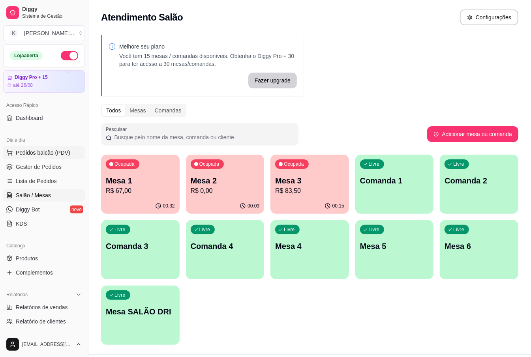
click at [38, 151] on span "Pedidos balcão (PDV)" at bounding box center [43, 153] width 54 height 8
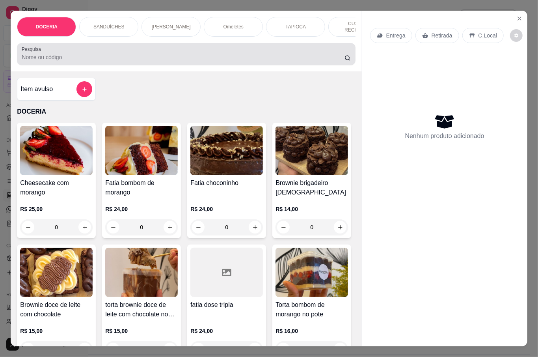
click at [97, 49] on div at bounding box center [186, 54] width 329 height 16
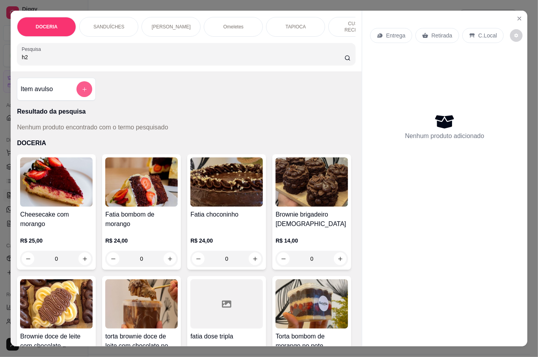
type input "h2"
click at [82, 92] on button "add-separate-item" at bounding box center [84, 89] width 15 height 15
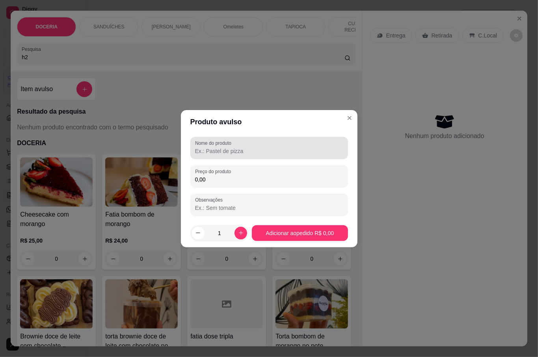
click at [225, 146] on label "Nome do produto" at bounding box center [214, 143] width 39 height 7
click at [225, 147] on input "Nome do produto" at bounding box center [269, 151] width 148 height 8
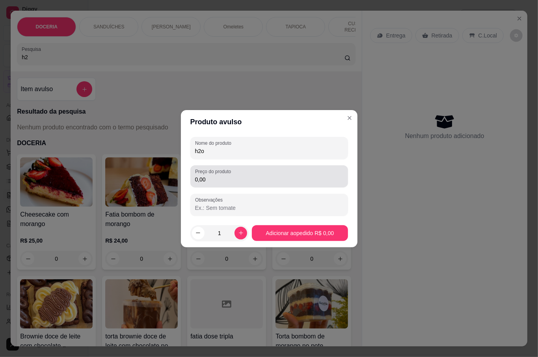
type input "h2o"
click at [234, 185] on div "Preço do produto 0,00" at bounding box center [270, 176] width 158 height 22
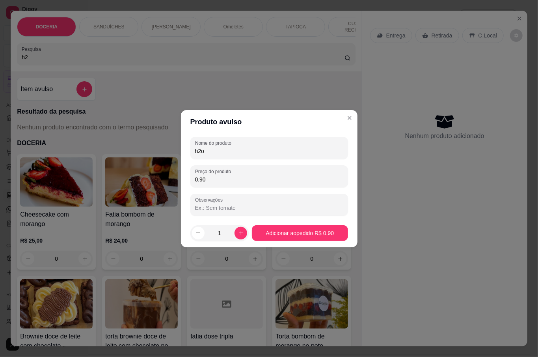
type input "9,00"
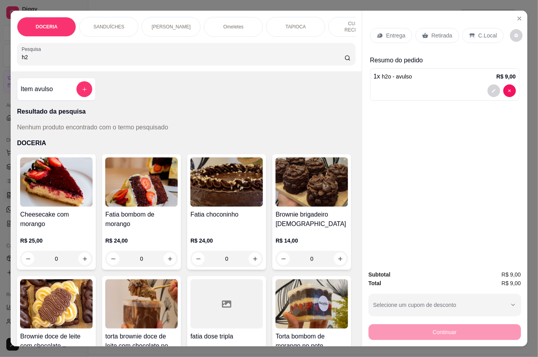
click at [442, 32] on p "Retirada" at bounding box center [442, 36] width 21 height 8
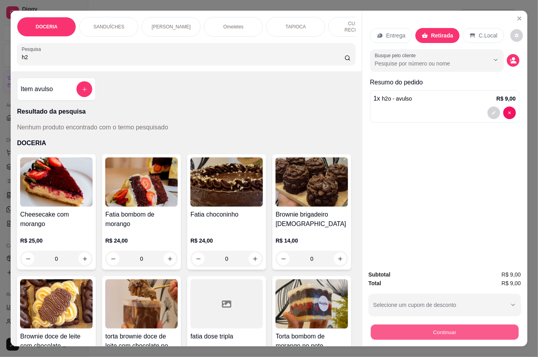
click at [435, 325] on button "Continuar" at bounding box center [445, 331] width 148 height 15
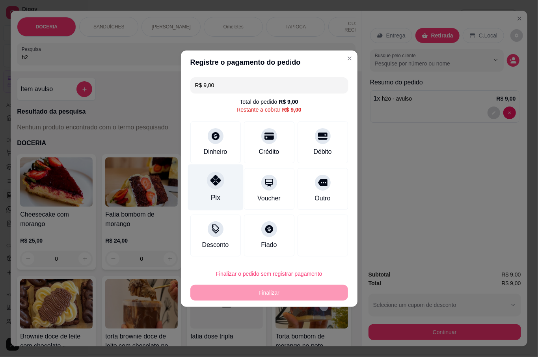
click at [225, 172] on div "Pix" at bounding box center [216, 187] width 56 height 46
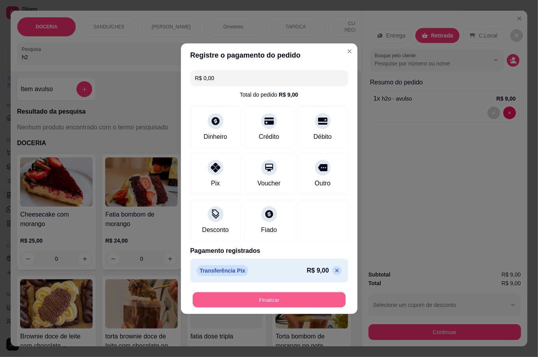
click at [281, 301] on button "Finalizar" at bounding box center [269, 299] width 153 height 15
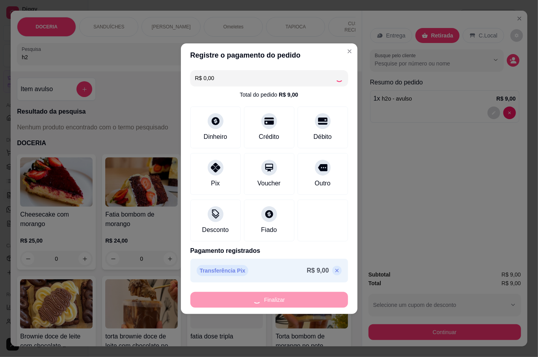
type input "-R$ 9,00"
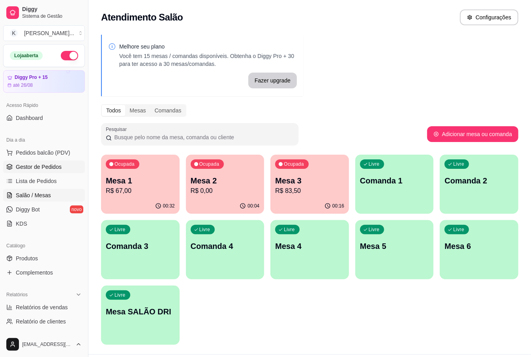
click at [30, 164] on span "Gestor de Pedidos" at bounding box center [39, 167] width 46 height 8
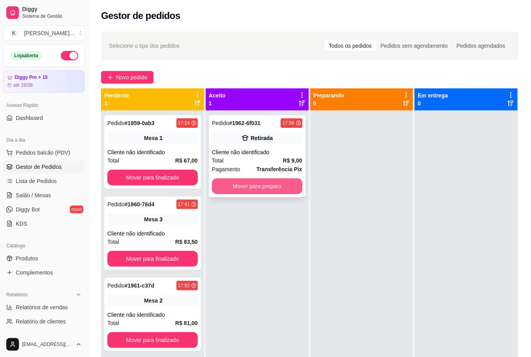
click at [273, 189] on button "Mover para preparo" at bounding box center [257, 186] width 90 height 16
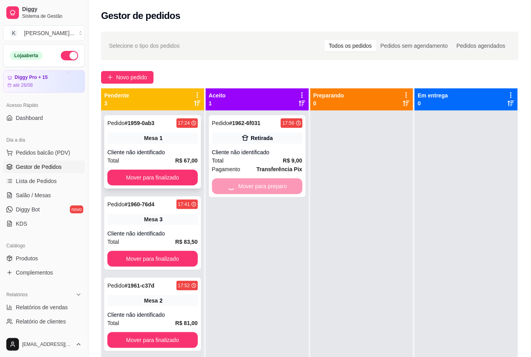
click at [159, 179] on button "Mover para finalizado" at bounding box center [152, 178] width 90 height 16
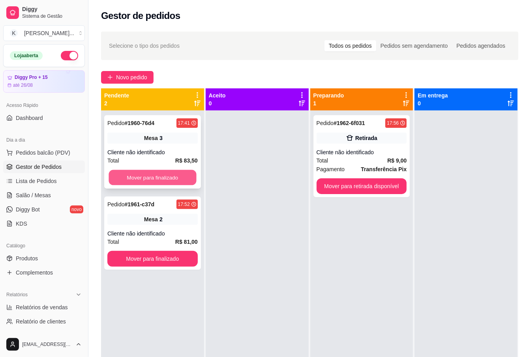
click at [163, 174] on button "Mover para finalizado" at bounding box center [152, 177] width 88 height 15
click at [171, 176] on div "Mover para finalizado" at bounding box center [152, 178] width 90 height 16
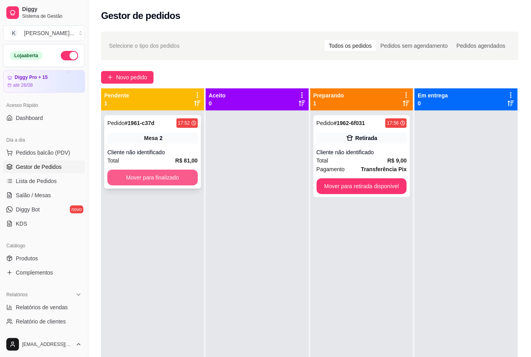
click at [147, 176] on button "Mover para finalizado" at bounding box center [152, 178] width 90 height 16
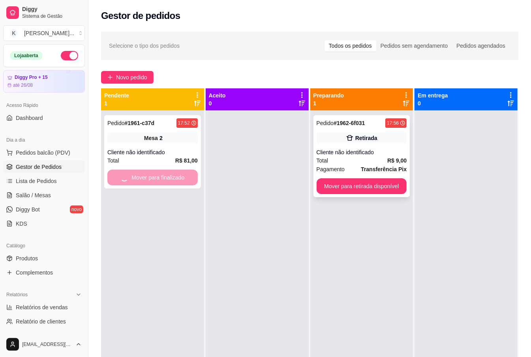
click at [382, 187] on button "Mover para retirada disponível" at bounding box center [361, 186] width 90 height 16
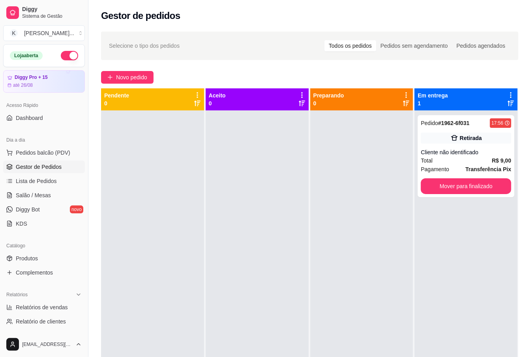
drag, startPoint x: 408, startPoint y: 180, endPoint x: 0, endPoint y: 276, distance: 419.1
click at [407, 180] on div "Pendente 0 Aceito 0 Preparando 0 Em entrega 1 Pedido # 1962-6f031 17:56 Retirad…" at bounding box center [309, 266] width 417 height 357
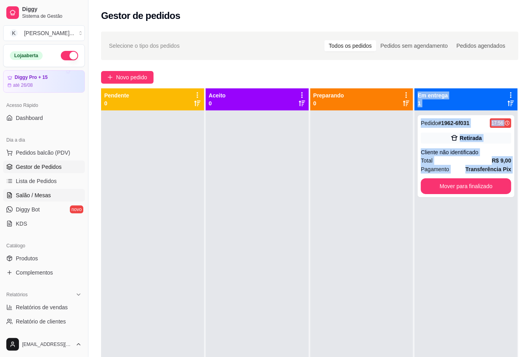
click at [40, 194] on span "Salão / Mesas" at bounding box center [33, 195] width 35 height 8
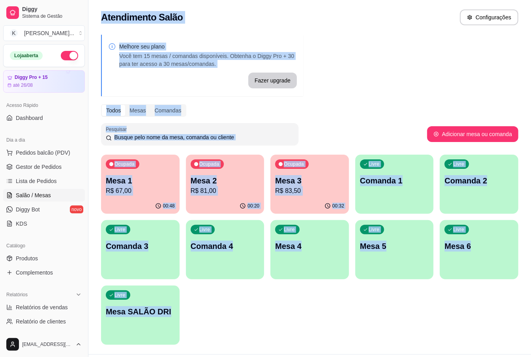
click at [139, 185] on p "Mesa 1" at bounding box center [140, 180] width 69 height 11
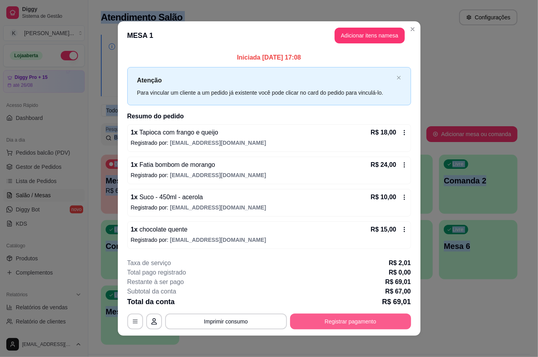
click at [363, 324] on button "Registrar pagamento" at bounding box center [350, 322] width 121 height 16
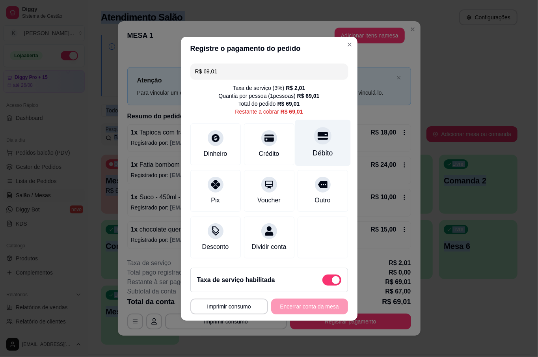
click at [320, 134] on icon at bounding box center [323, 136] width 10 height 8
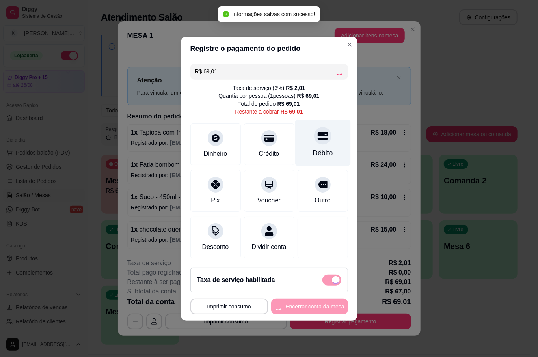
type input "R$ 0,00"
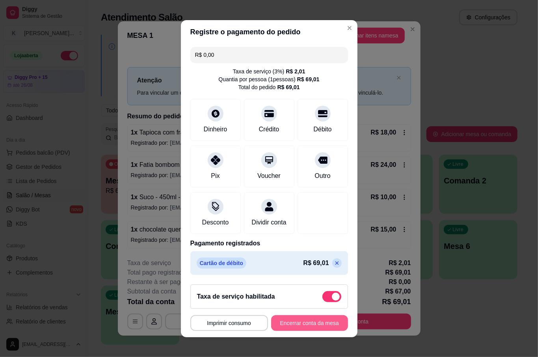
click at [303, 326] on button "Encerrar conta da mesa" at bounding box center [309, 323] width 77 height 16
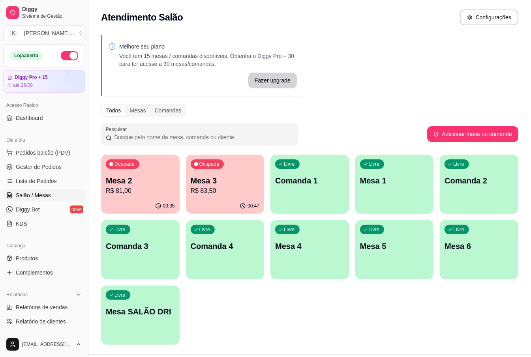
click at [233, 185] on p "Mesa 3" at bounding box center [225, 180] width 69 height 11
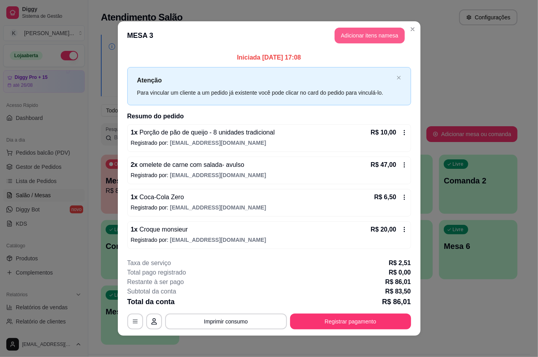
click at [396, 34] on button "Adicionar itens na mesa" at bounding box center [370, 36] width 70 height 16
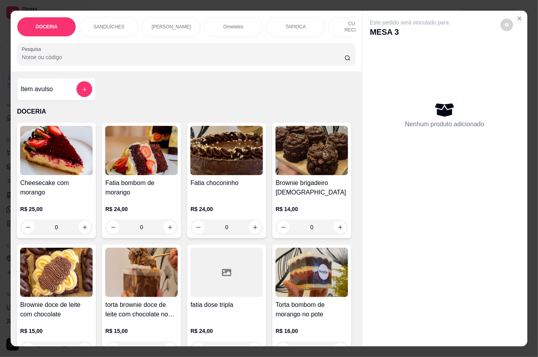
click at [144, 53] on input "Pesquisa" at bounding box center [183, 57] width 323 height 8
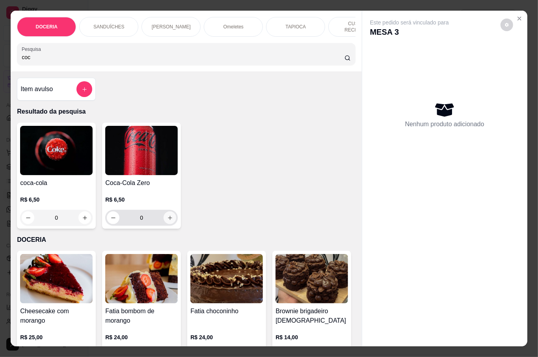
type input "coc"
click at [166, 212] on button "increase-product-quantity" at bounding box center [170, 217] width 13 height 13
type input "1"
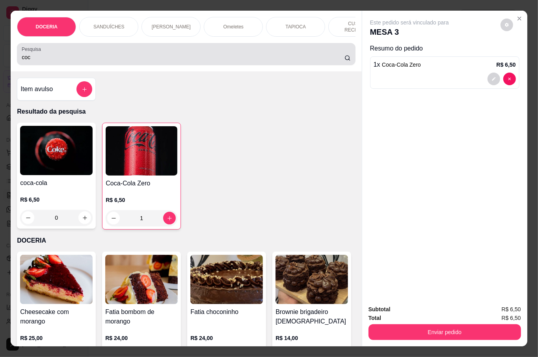
click at [254, 62] on div "Pesquisa coc" at bounding box center [186, 54] width 338 height 22
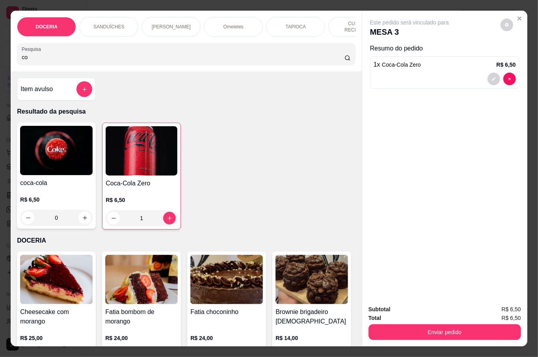
type input "c"
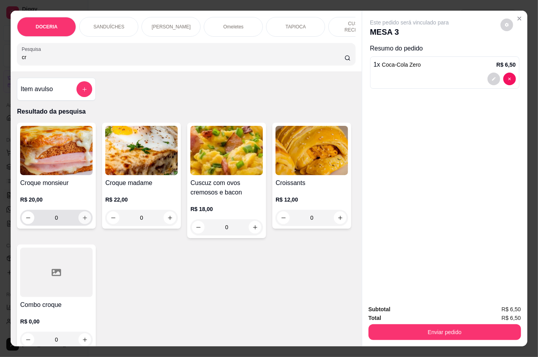
type input "cr"
click at [82, 215] on icon "increase-product-quantity" at bounding box center [85, 218] width 6 height 6
type input "1"
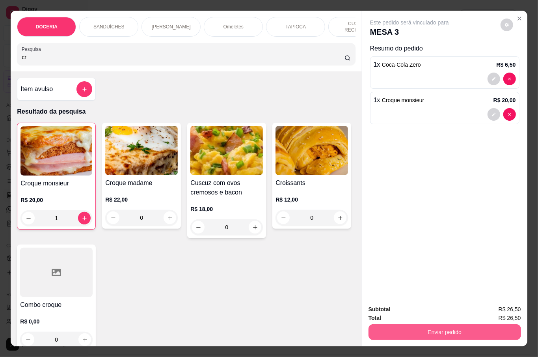
click at [445, 330] on button "Enviar pedido" at bounding box center [445, 332] width 153 height 16
click at [419, 312] on button "Não registrar e enviar pedido" at bounding box center [418, 308] width 82 height 15
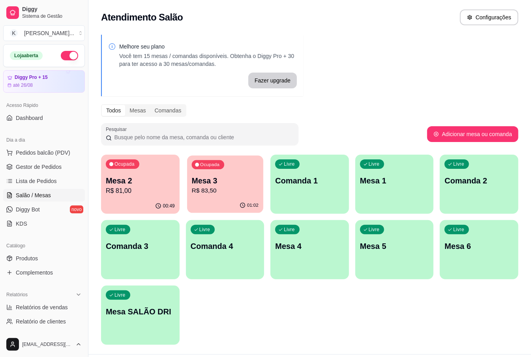
click at [218, 191] on p "R$ 83,50" at bounding box center [224, 190] width 67 height 9
click at [207, 173] on div "Ocupada Mesa 3 R$ 83,50" at bounding box center [225, 177] width 78 height 44
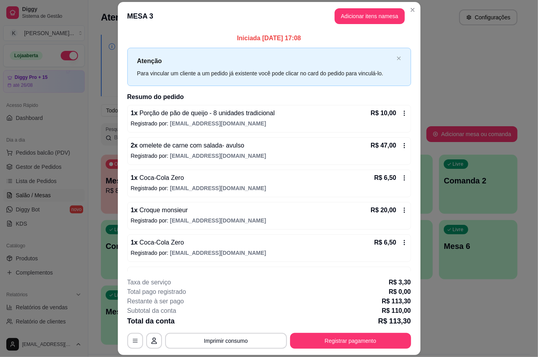
scroll to position [27, 0]
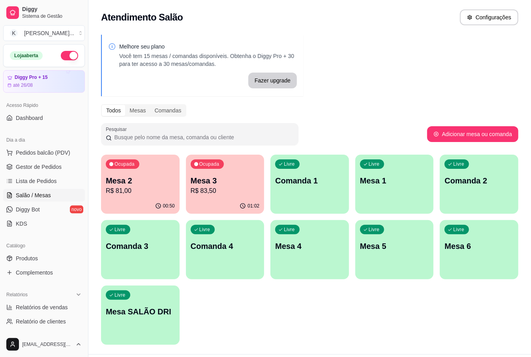
click at [144, 191] on p "R$ 81,00" at bounding box center [140, 190] width 69 height 9
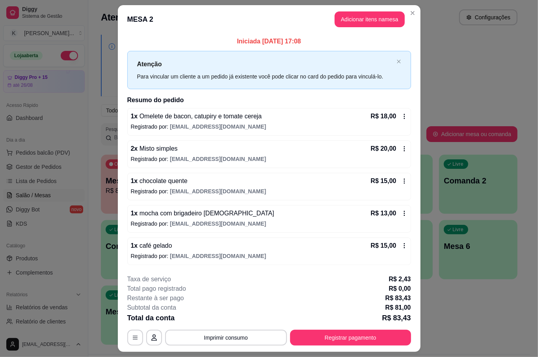
scroll to position [21, 0]
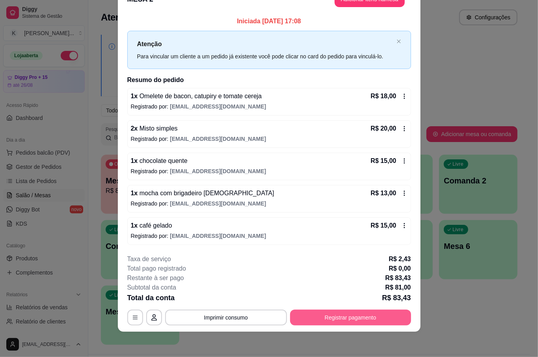
click at [374, 314] on button "Registrar pagamento" at bounding box center [350, 318] width 121 height 16
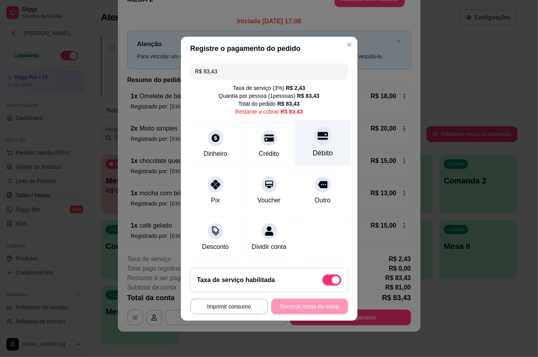
click at [309, 138] on div "Débito" at bounding box center [323, 143] width 56 height 46
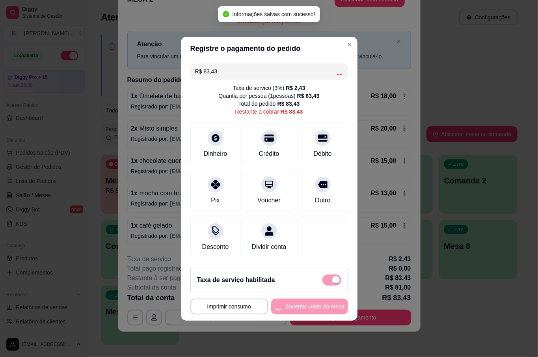
type input "R$ 0,00"
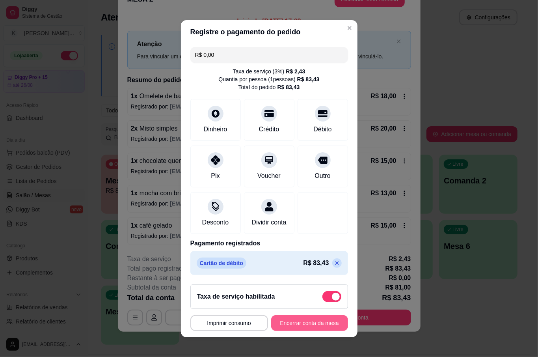
click at [321, 322] on button "Encerrar conta da mesa" at bounding box center [309, 323] width 77 height 16
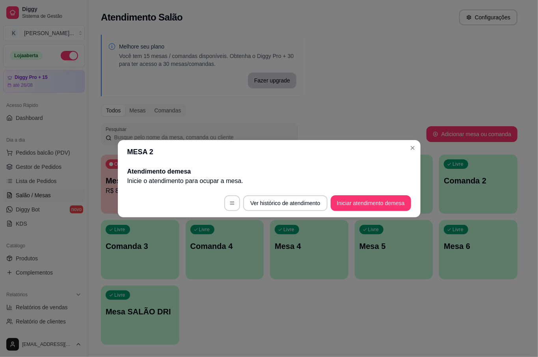
scroll to position [0, 0]
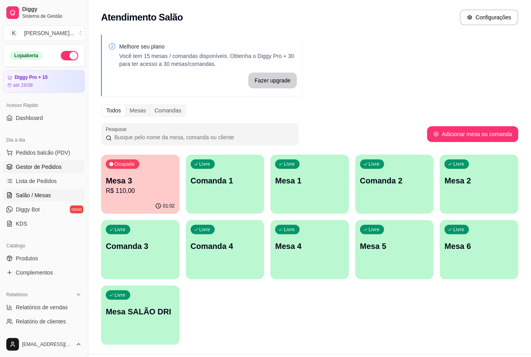
click at [47, 166] on span "Gestor de Pedidos" at bounding box center [39, 167] width 46 height 8
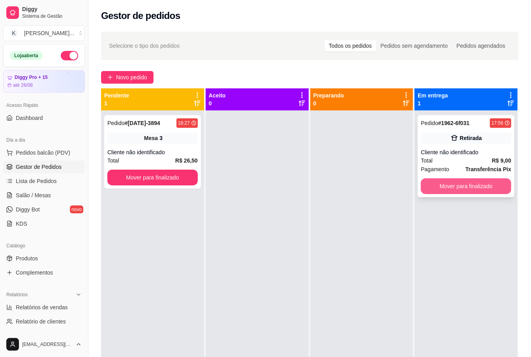
click at [486, 187] on button "Mover para finalizado" at bounding box center [466, 186] width 90 height 16
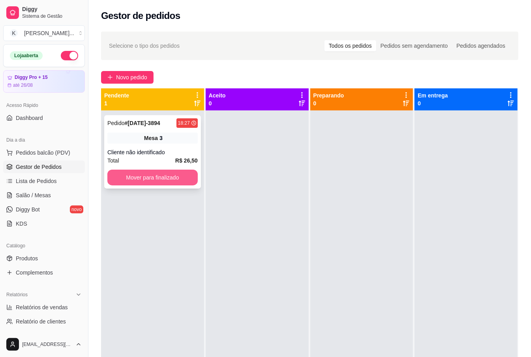
click at [150, 180] on button "Mover para finalizado" at bounding box center [152, 178] width 90 height 16
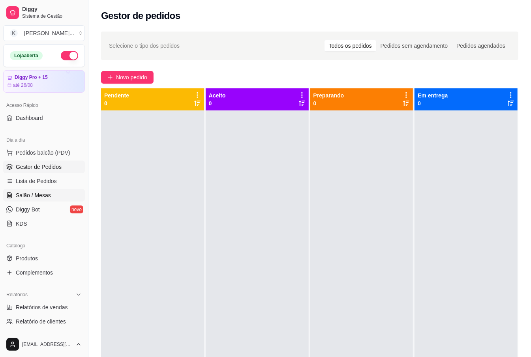
click at [54, 195] on link "Salão / Mesas" at bounding box center [44, 195] width 82 height 13
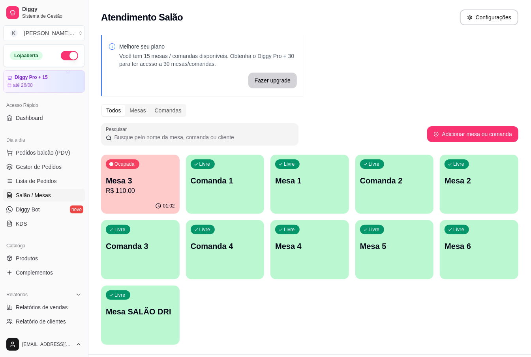
click at [148, 201] on div "01:02" at bounding box center [140, 205] width 78 height 15
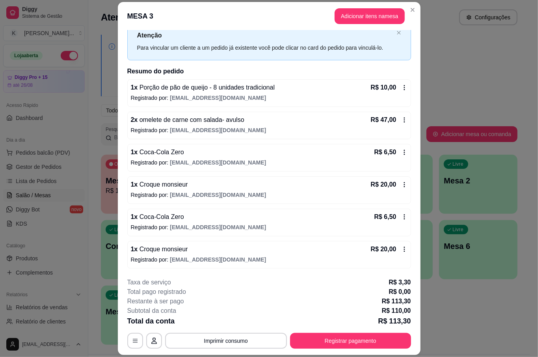
scroll to position [24, 0]
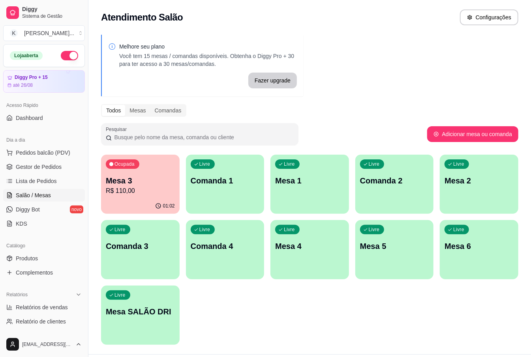
click at [158, 170] on div "Ocupada Mesa 3 R$ 110,00" at bounding box center [140, 177] width 78 height 44
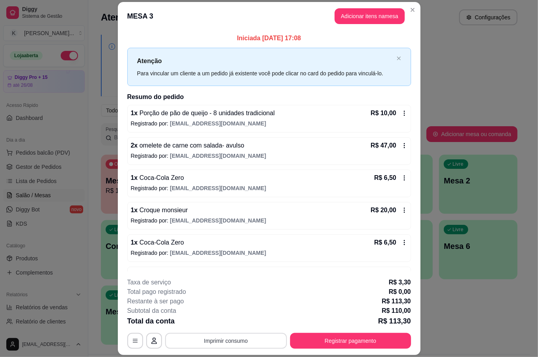
click at [231, 336] on button "Imprimir consumo" at bounding box center [226, 341] width 122 height 16
click at [222, 321] on button "IMPRESSORA" at bounding box center [224, 323] width 57 height 13
drag, startPoint x: 222, startPoint y: 288, endPoint x: 324, endPoint y: 357, distance: 123.9
click at [324, 357] on html "Diggy Sistema de Gestão K [PERSON_NAME] ... Loja aberta Diggy Pro + 15 até 26/0…" at bounding box center [269, 178] width 538 height 357
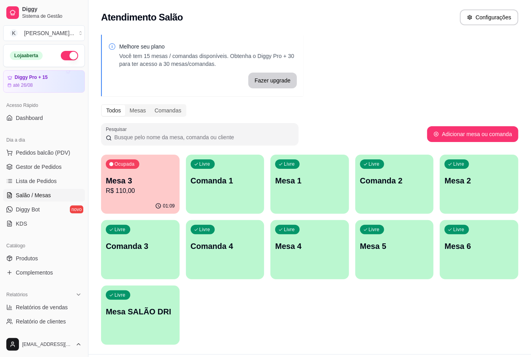
click at [144, 178] on p "Mesa 3" at bounding box center [140, 180] width 69 height 11
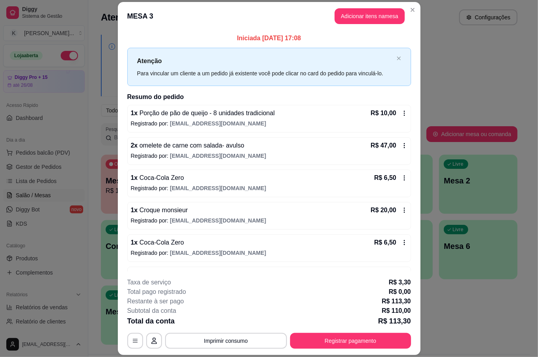
scroll to position [24, 0]
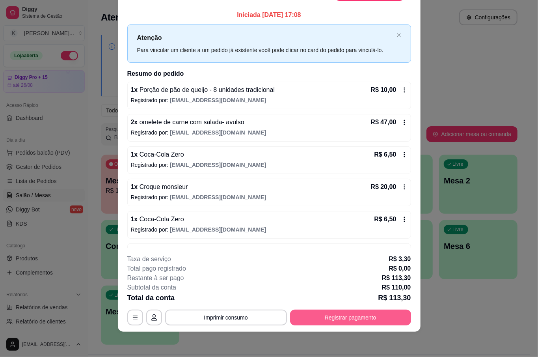
click at [355, 320] on button "Registrar pagamento" at bounding box center [350, 318] width 121 height 16
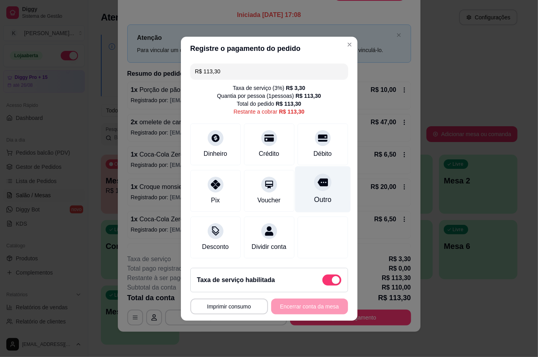
click at [314, 184] on div at bounding box center [322, 182] width 17 height 17
type input "R$ 0,00"
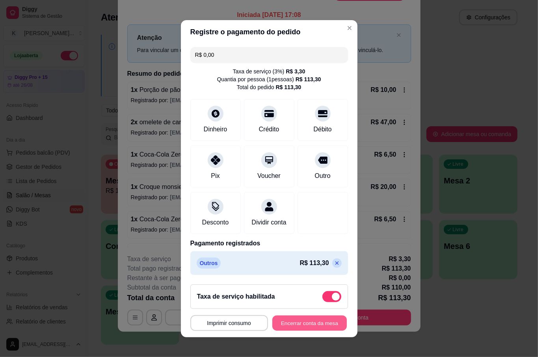
click at [295, 331] on button "Encerrar conta da mesa" at bounding box center [310, 322] width 75 height 15
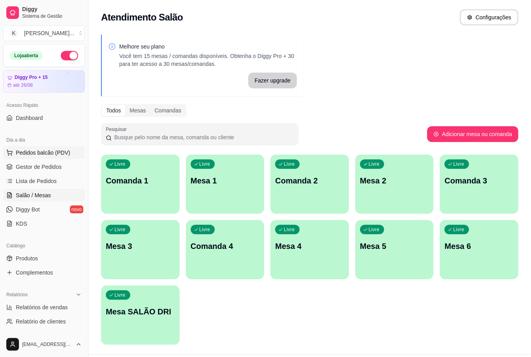
click at [22, 152] on span "Pedidos balcão (PDV)" at bounding box center [43, 153] width 54 height 8
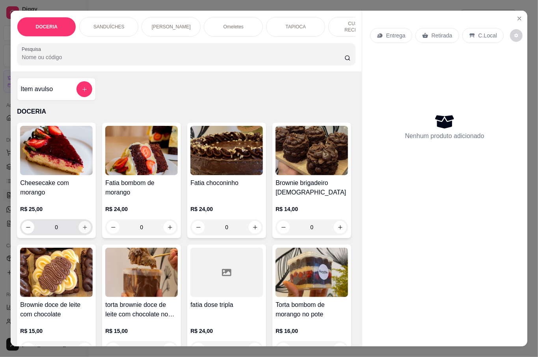
click at [83, 226] on icon "increase-product-quantity" at bounding box center [85, 227] width 4 height 4
type input "1"
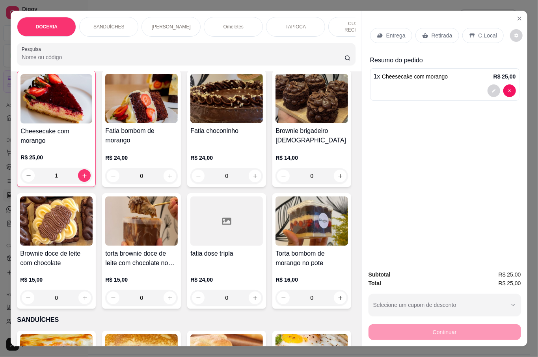
scroll to position [52, 0]
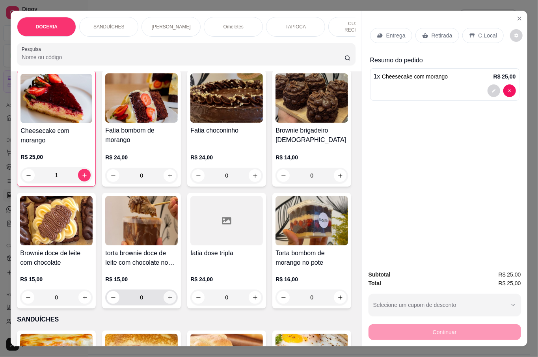
click at [172, 296] on icon "increase-product-quantity" at bounding box center [170, 297] width 4 height 4
type input "1"
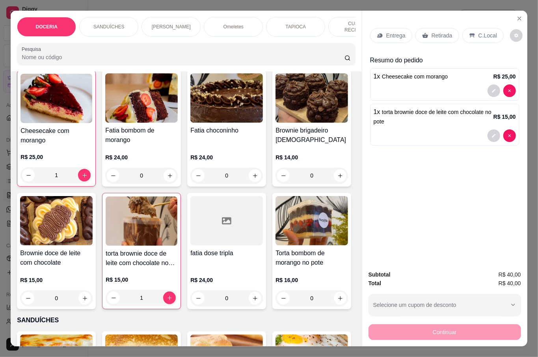
click at [444, 38] on div "Retirada" at bounding box center [438, 35] width 44 height 15
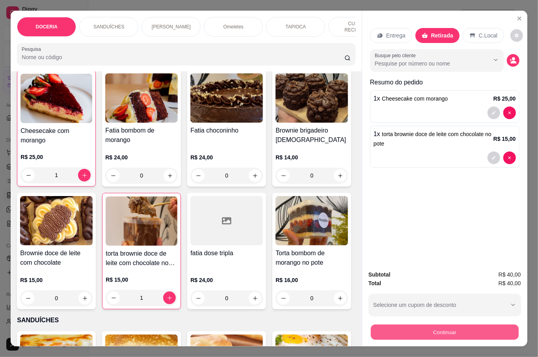
click at [486, 324] on button "Continuar" at bounding box center [445, 331] width 148 height 15
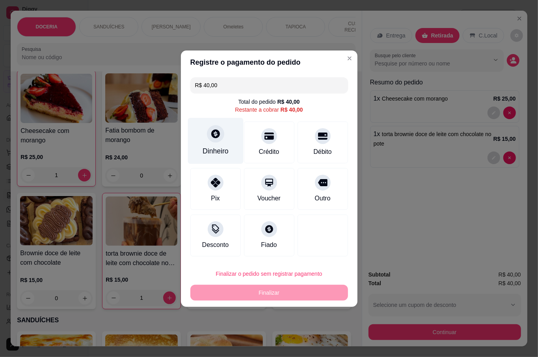
click at [220, 141] on div at bounding box center [215, 133] width 17 height 17
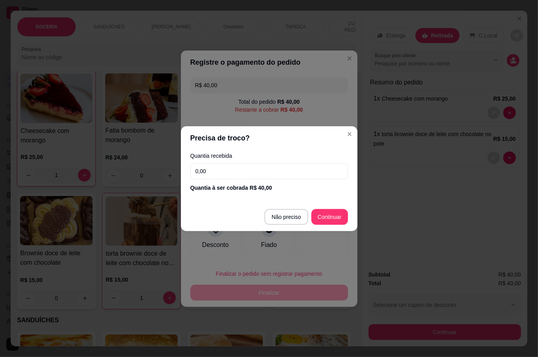
click at [275, 170] on input "0,00" at bounding box center [270, 171] width 158 height 16
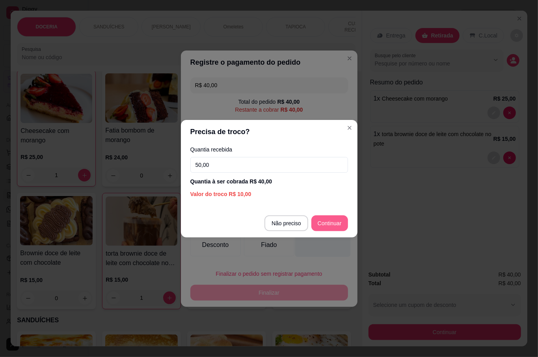
type input "50,00"
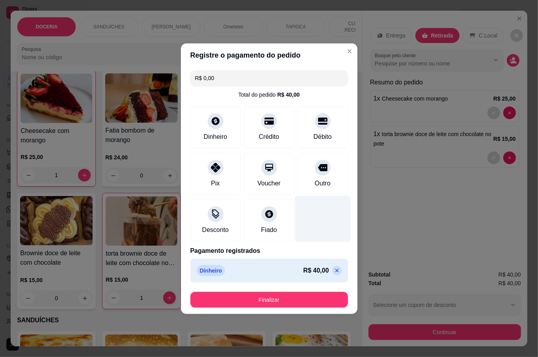
type input "R$ 0,00"
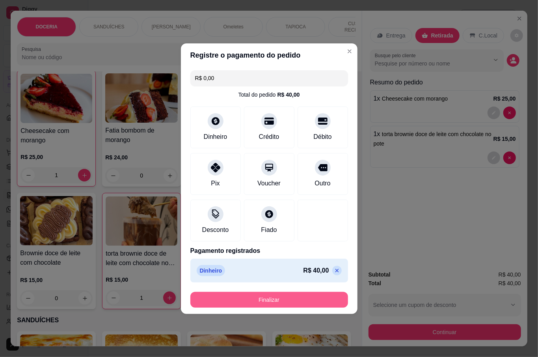
click at [292, 295] on button "Finalizar" at bounding box center [270, 300] width 158 height 16
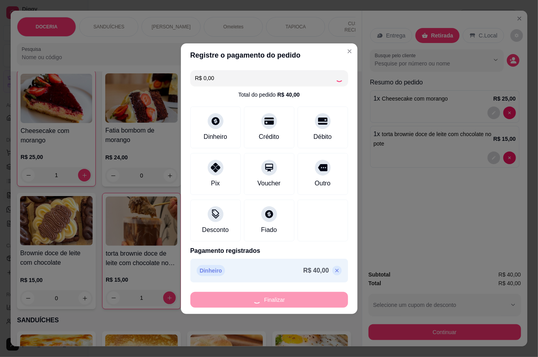
type input "0"
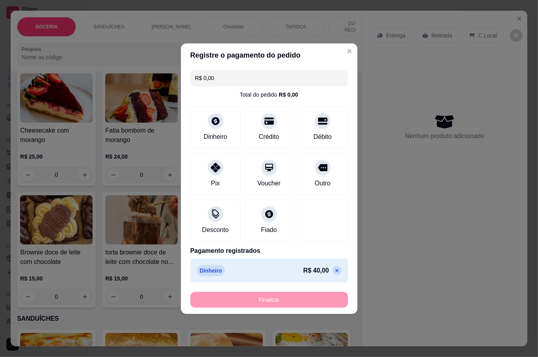
type input "-R$ 40,00"
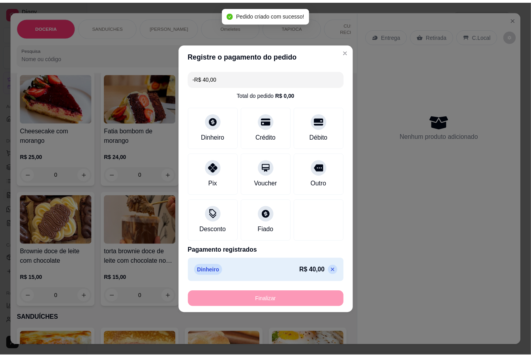
scroll to position [52, 0]
